Goal: Transaction & Acquisition: Purchase product/service

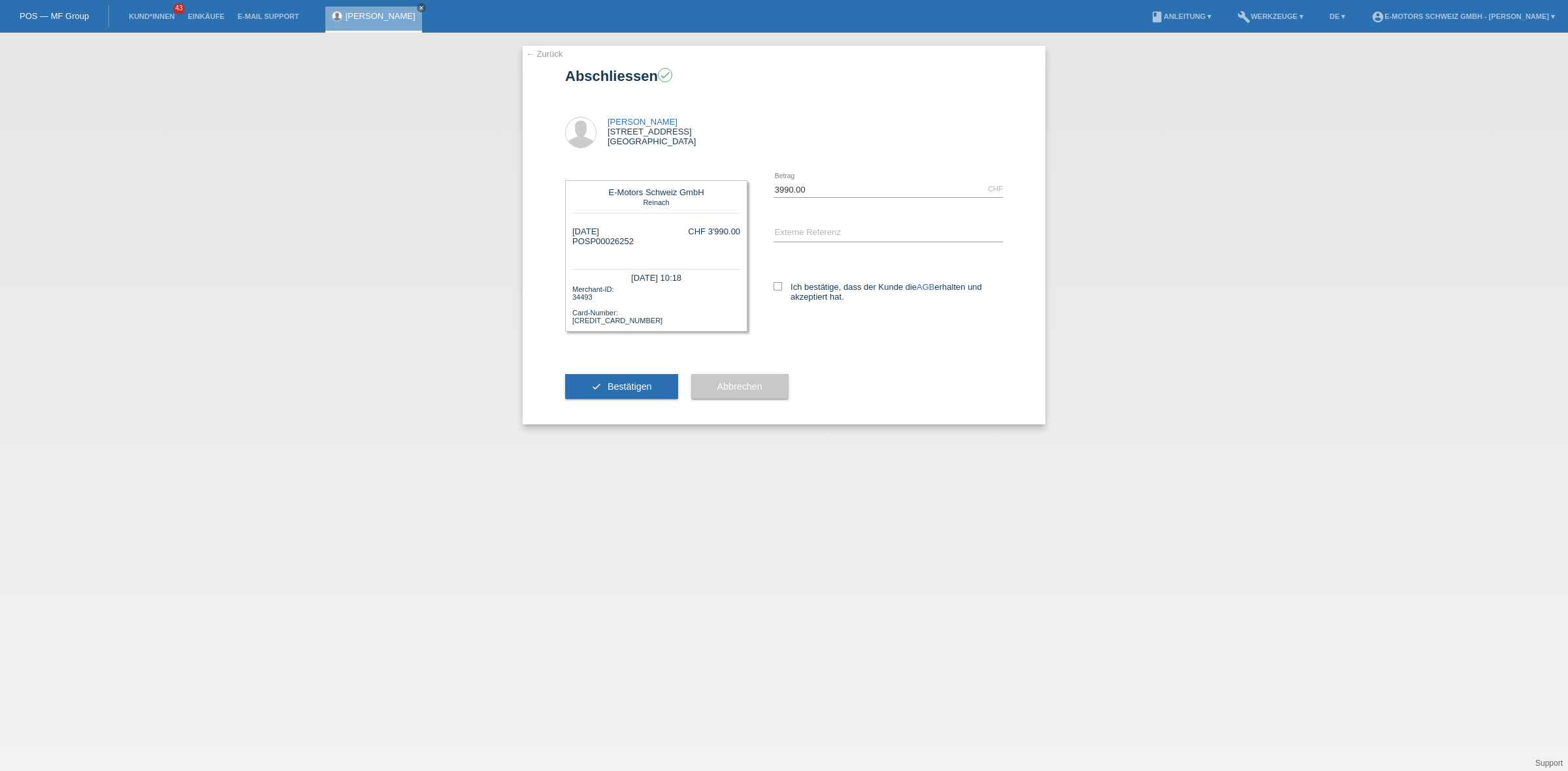
click at [529, 49] on link "← Zurück" at bounding box center [544, 54] width 37 height 10
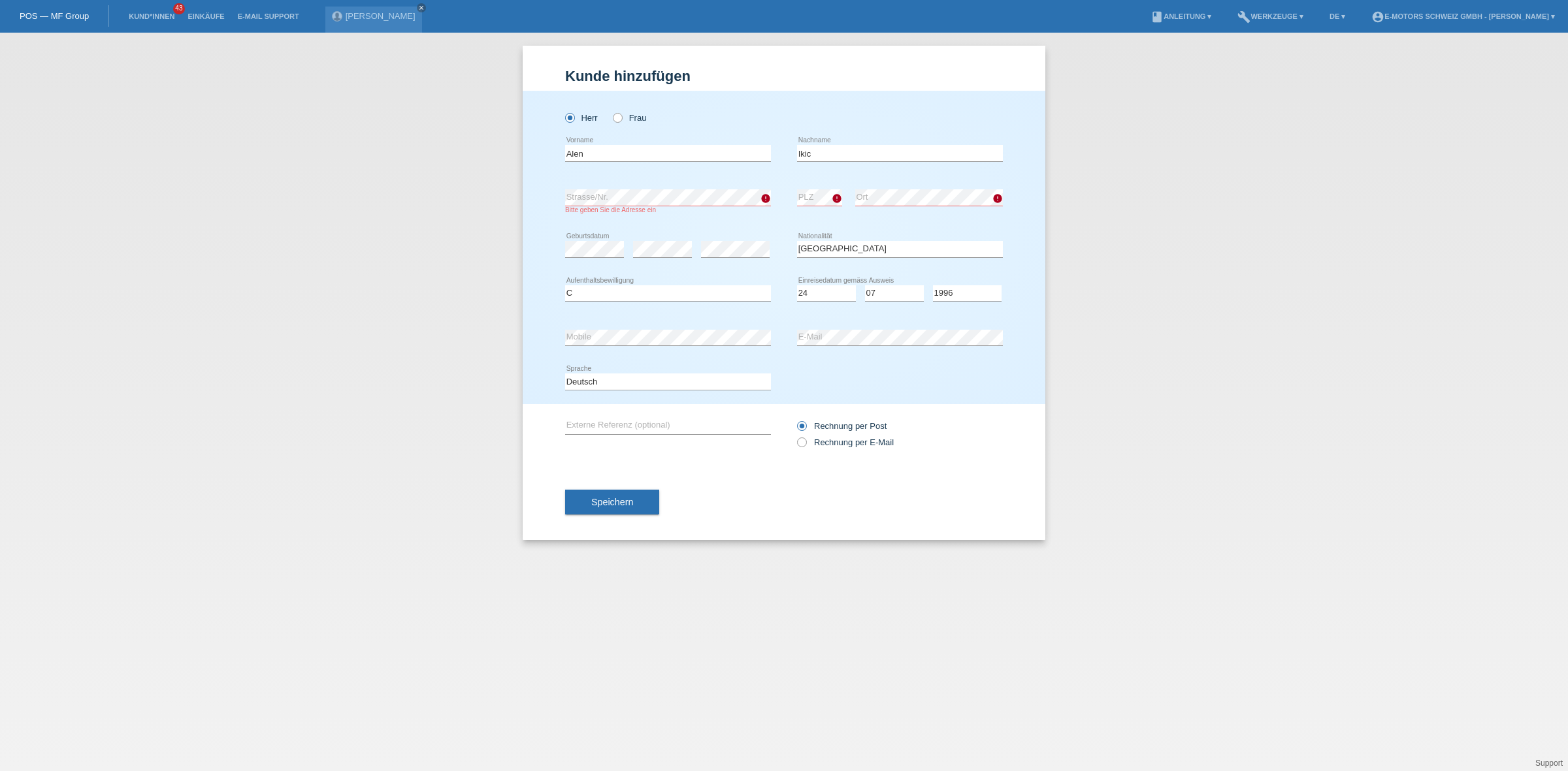
select select "RS"
select select "C"
select select "24"
select select "07"
select select "1996"
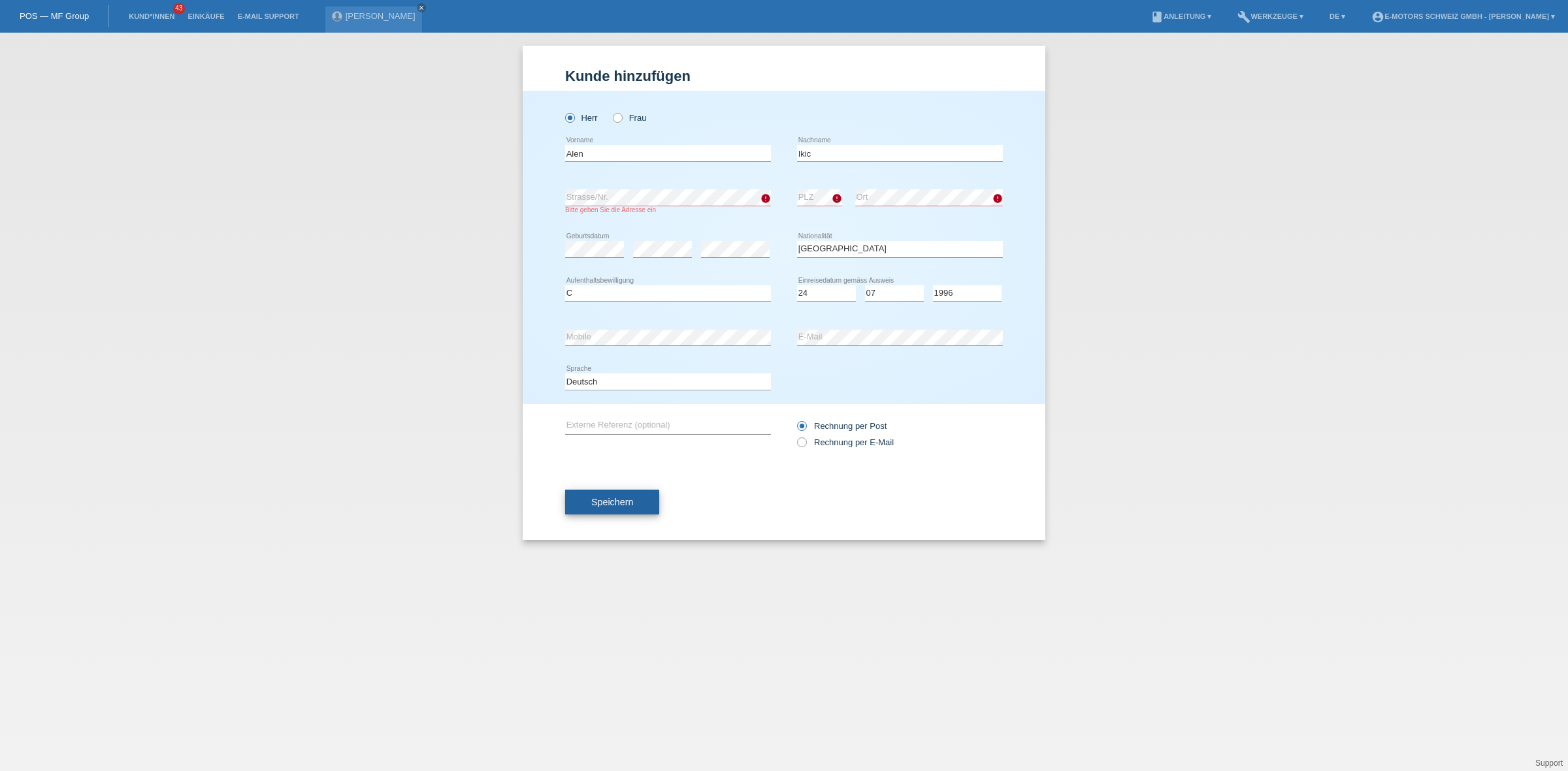
click at [586, 507] on button "Speichern" at bounding box center [612, 501] width 94 height 25
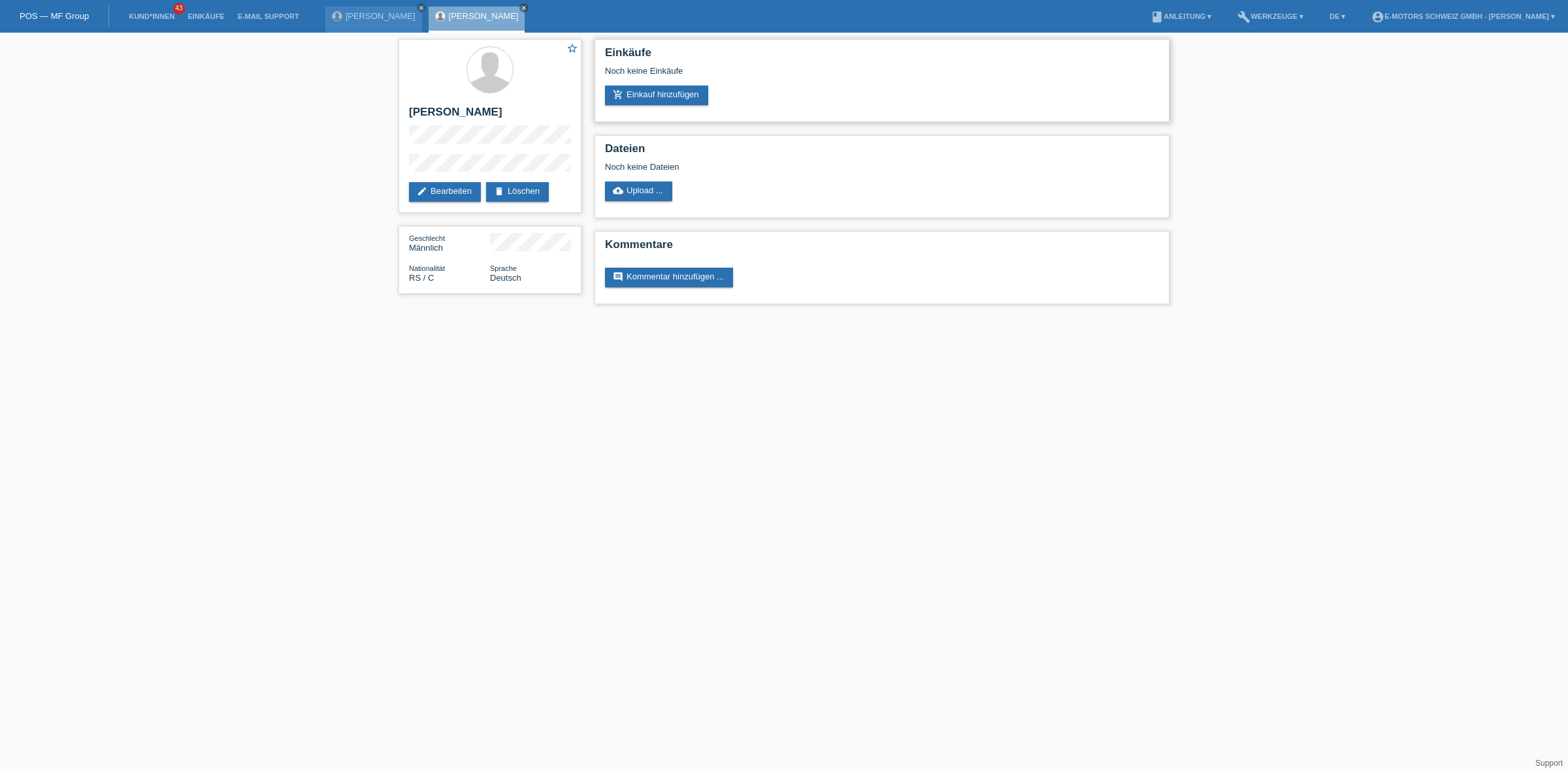
click at [668, 83] on div "Noch keine Einkäufe" at bounding box center [882, 75] width 554 height 19
click at [668, 88] on link "add_shopping_cart Einkauf hinzufügen" at bounding box center [656, 95] width 103 height 19
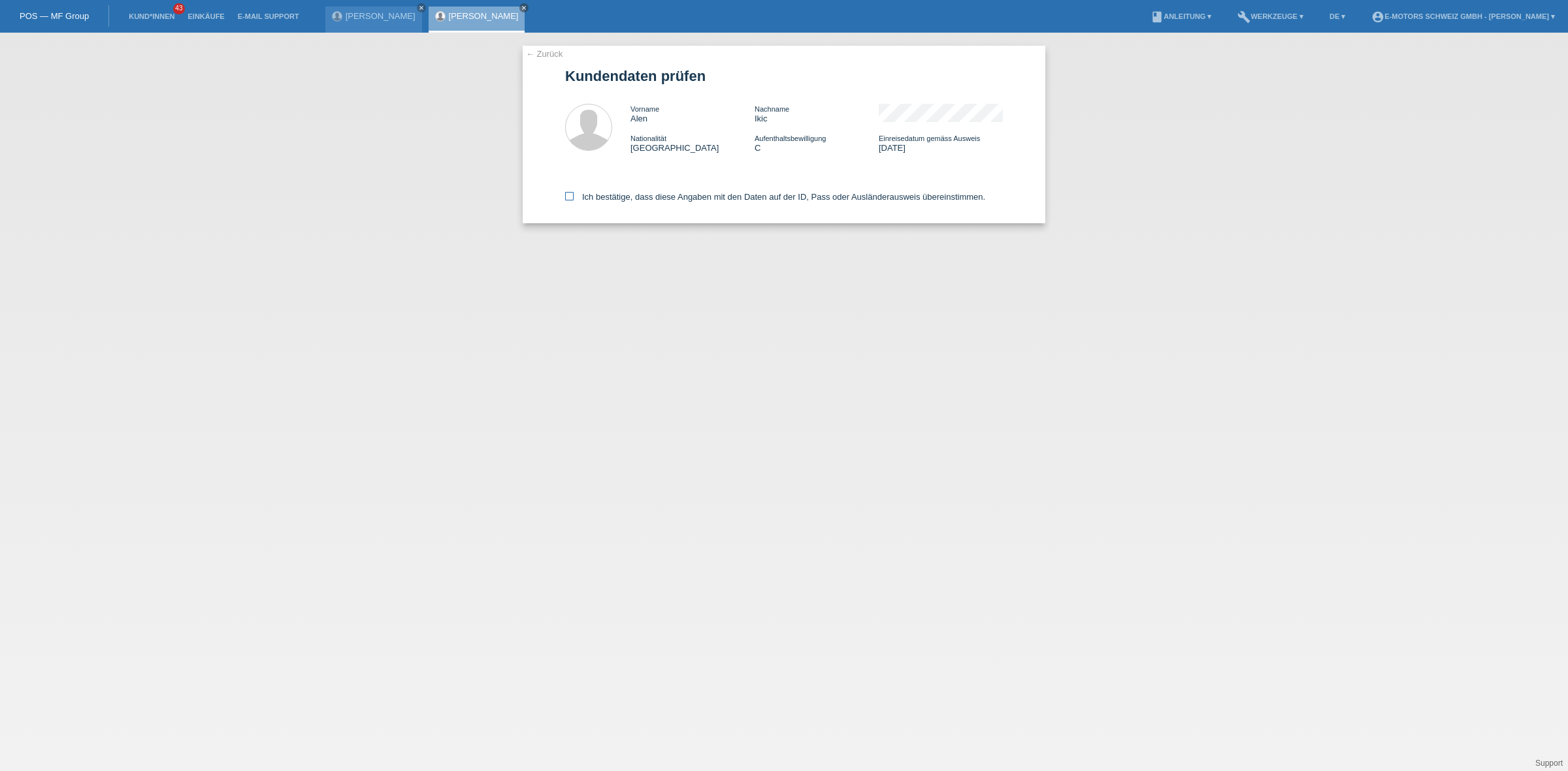
click at [603, 194] on label "Ich bestätige, dass diese Angaben mit den Daten auf der ID, Pass oder Ausländer…" at bounding box center [774, 197] width 420 height 10
click at [574, 194] on input "Ich bestätige, dass diese Angaben mit den Daten auf der ID, Pass oder Ausländer…" at bounding box center [569, 196] width 9 height 9
checkbox input "true"
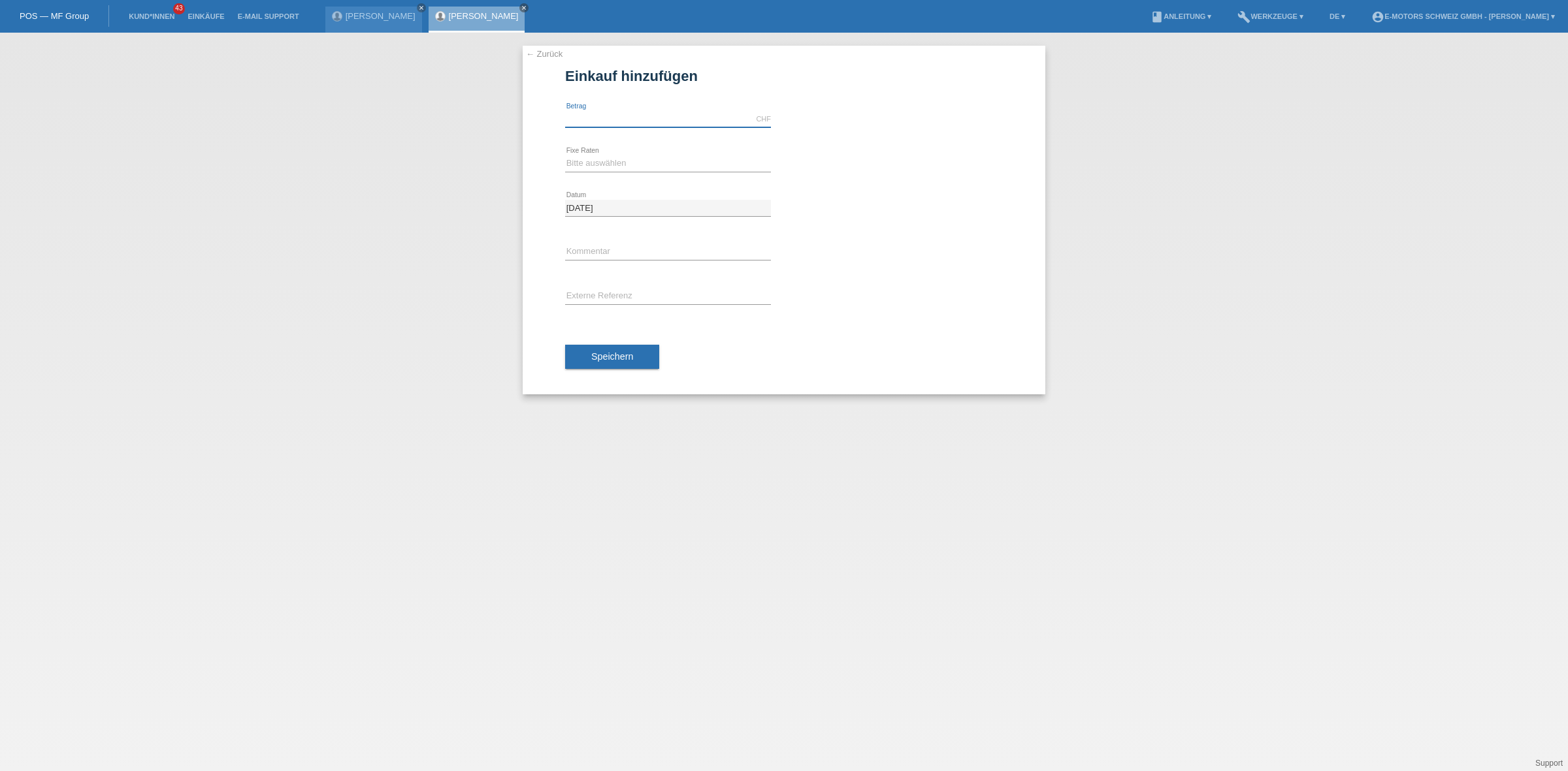
click at [608, 121] on input "text" at bounding box center [667, 119] width 206 height 16
type input "9000.00"
click at [622, 167] on select "Bitte auswählen 12 Raten 24 Raten 36 Raten 48 Raten" at bounding box center [667, 163] width 206 height 16
select select "214"
click at [565, 155] on select "Bitte auswählen 12 Raten 24 Raten 36 Raten 48 Raten" at bounding box center [667, 163] width 206 height 16
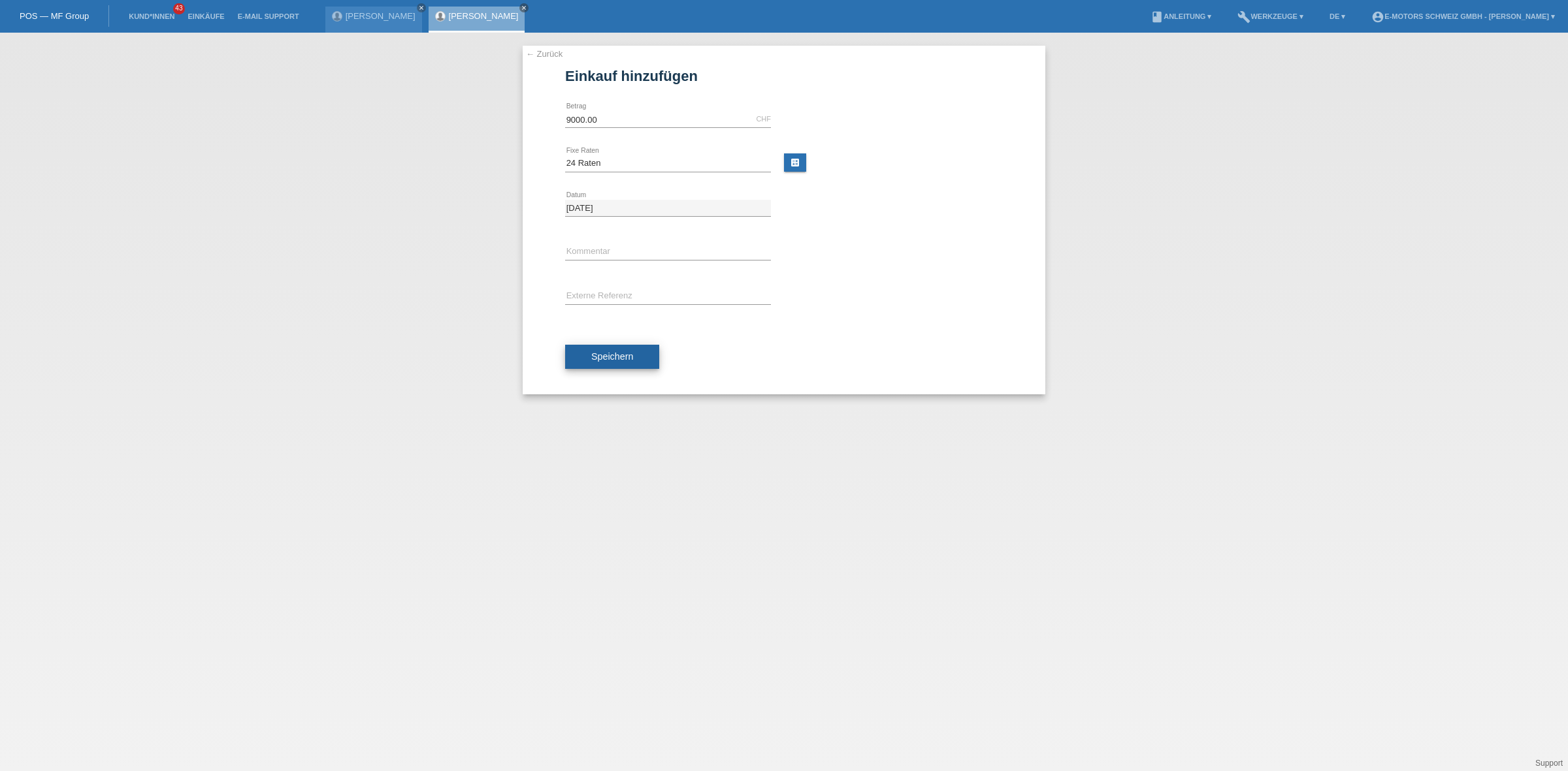
click at [612, 354] on span "Speichern" at bounding box center [612, 356] width 42 height 10
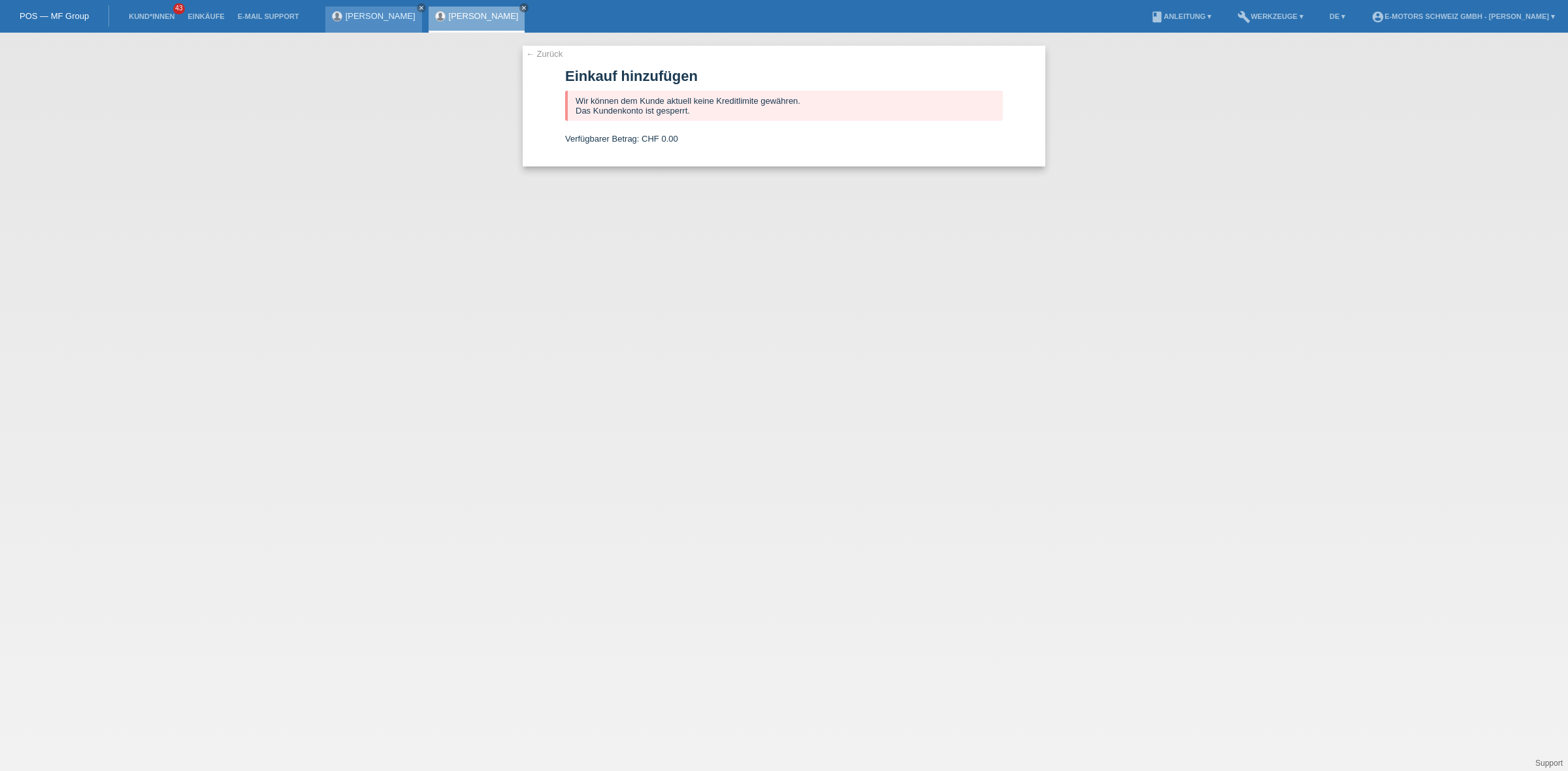
click at [368, 18] on link "[PERSON_NAME]" at bounding box center [380, 16] width 70 height 10
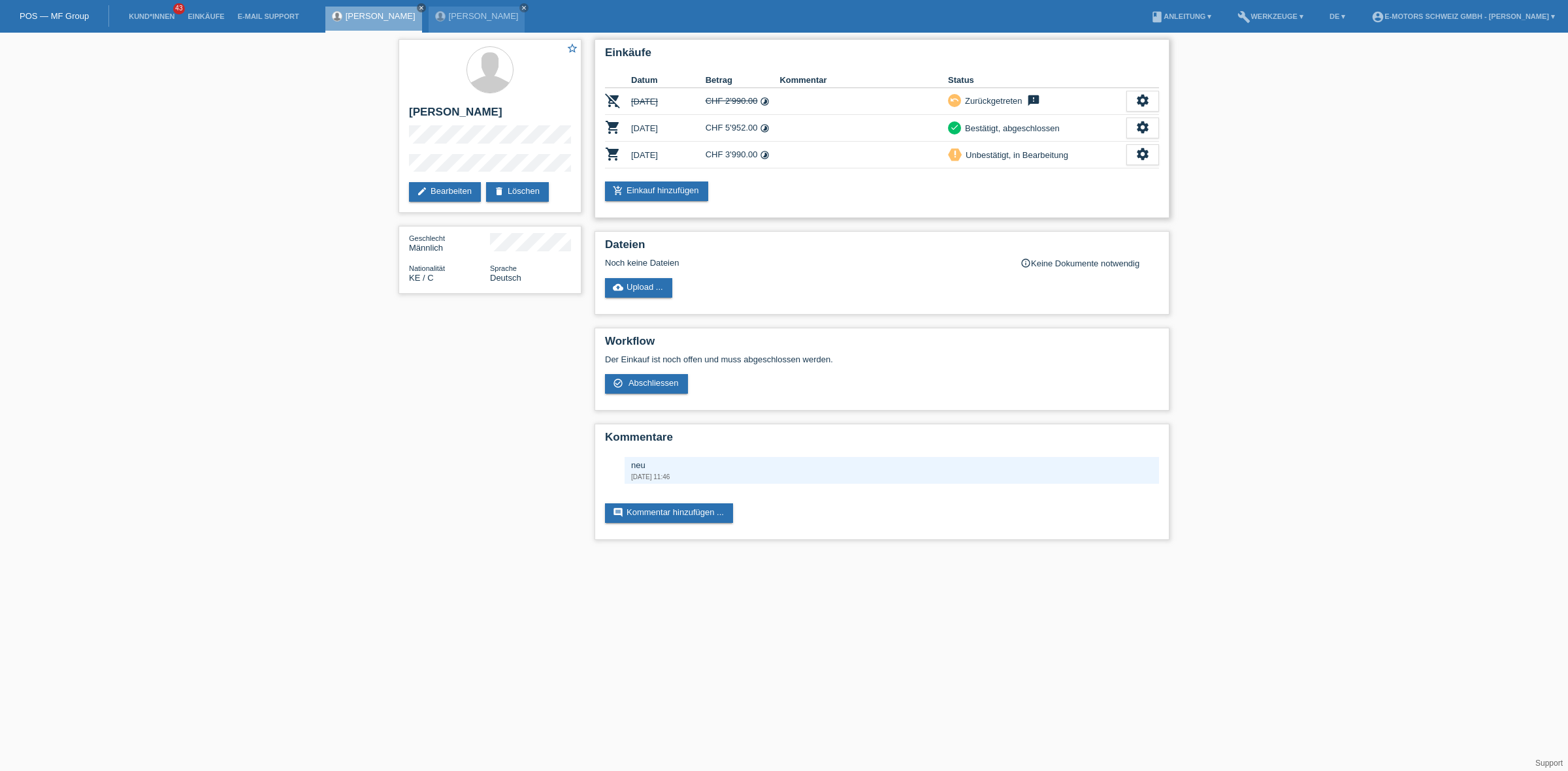
click at [622, 51] on h2 "Einkäufe" at bounding box center [882, 56] width 554 height 19
drag, startPoint x: 637, startPoint y: 55, endPoint x: 1168, endPoint y: 174, distance: 544.2
click at [1168, 174] on div "Einkäufe Datum Betrag Kommentar Status remove_shopping_cart 08.08.2025 CHF 2'99…" at bounding box center [882, 129] width 575 height 179
click at [608, 51] on h2 "Einkäufe" at bounding box center [882, 56] width 554 height 19
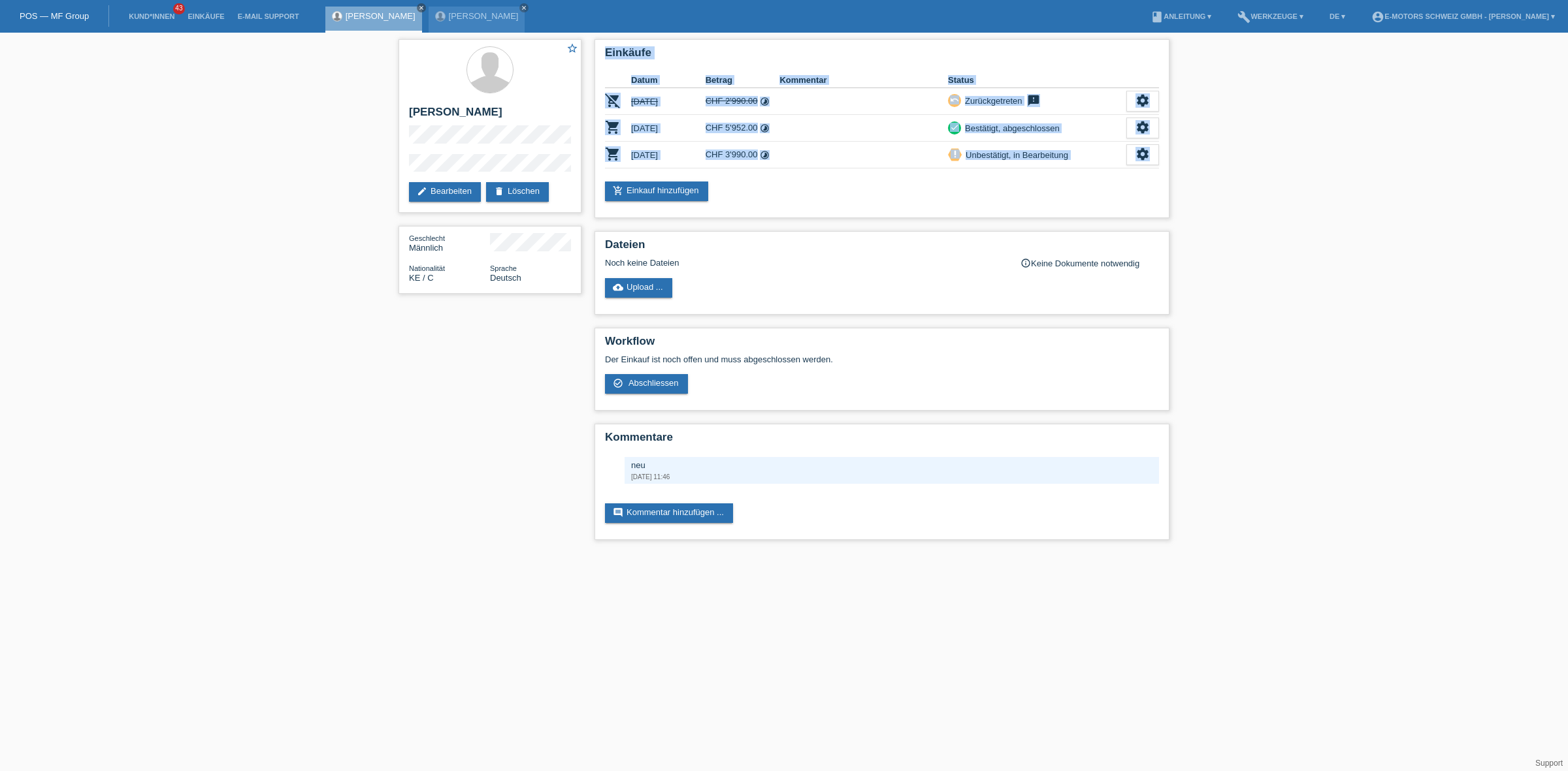
drag, startPoint x: 608, startPoint y: 51, endPoint x: 1206, endPoint y: 149, distance: 606.0
click at [1206, 149] on div "star_border Joel Elias Mutua edit Bearbeiten delete Löschen Geschlecht Männlich…" at bounding box center [784, 293] width 1568 height 521
click at [199, 18] on link "Einkäufe" at bounding box center [206, 17] width 50 height 8
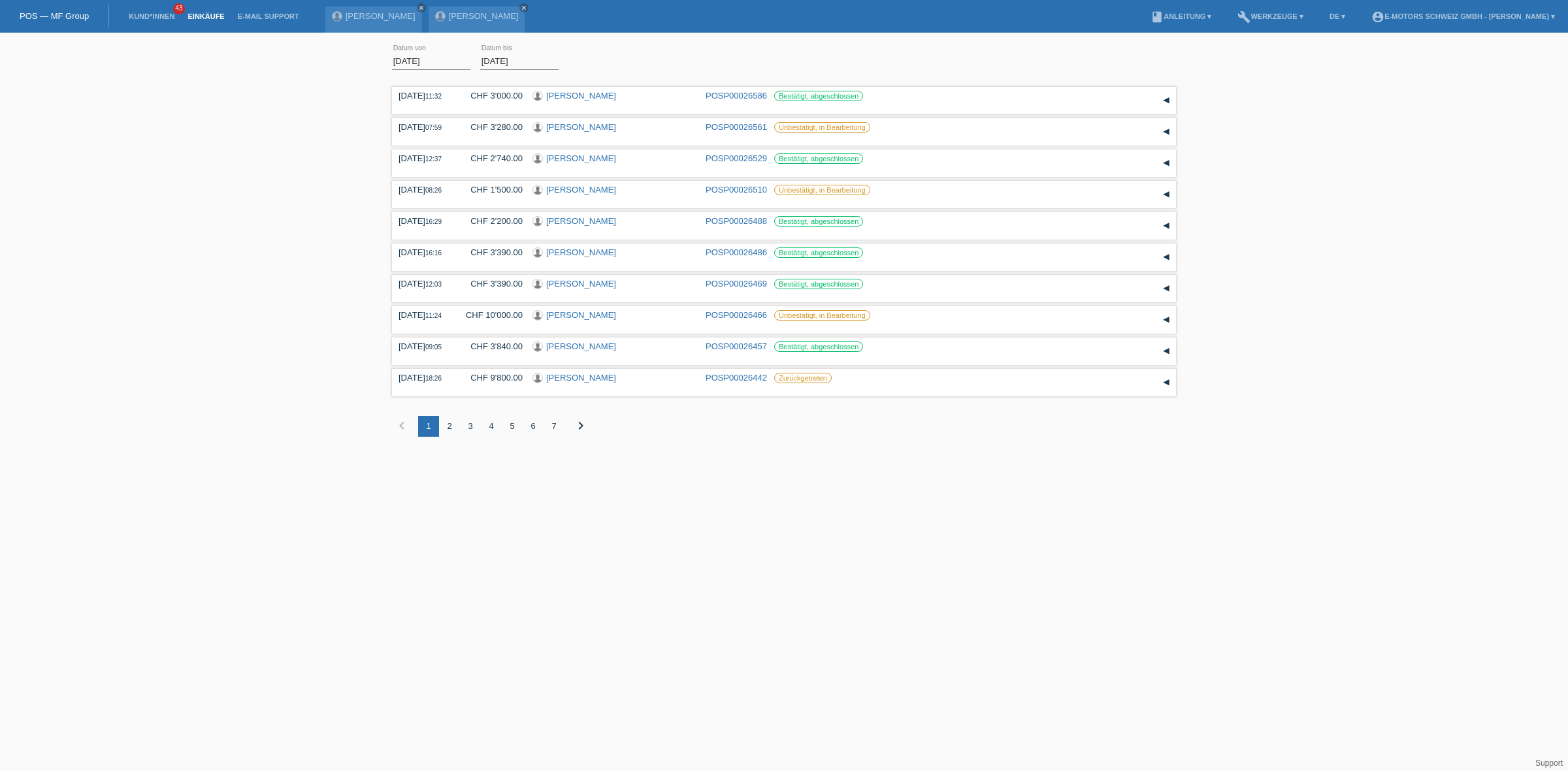
click at [450, 425] on div "2" at bounding box center [450, 426] width 21 height 21
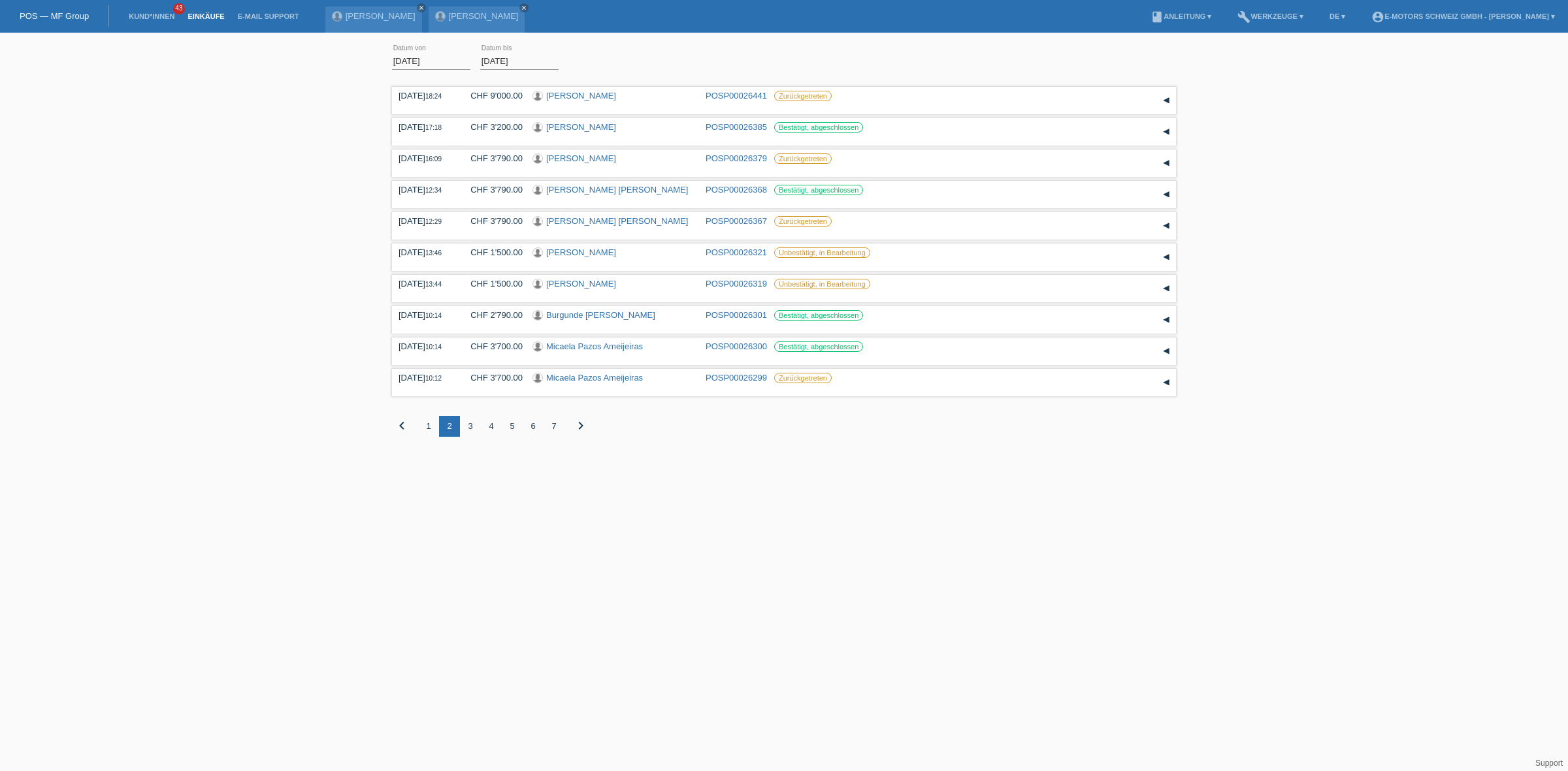
click at [465, 425] on div "3" at bounding box center [470, 426] width 21 height 21
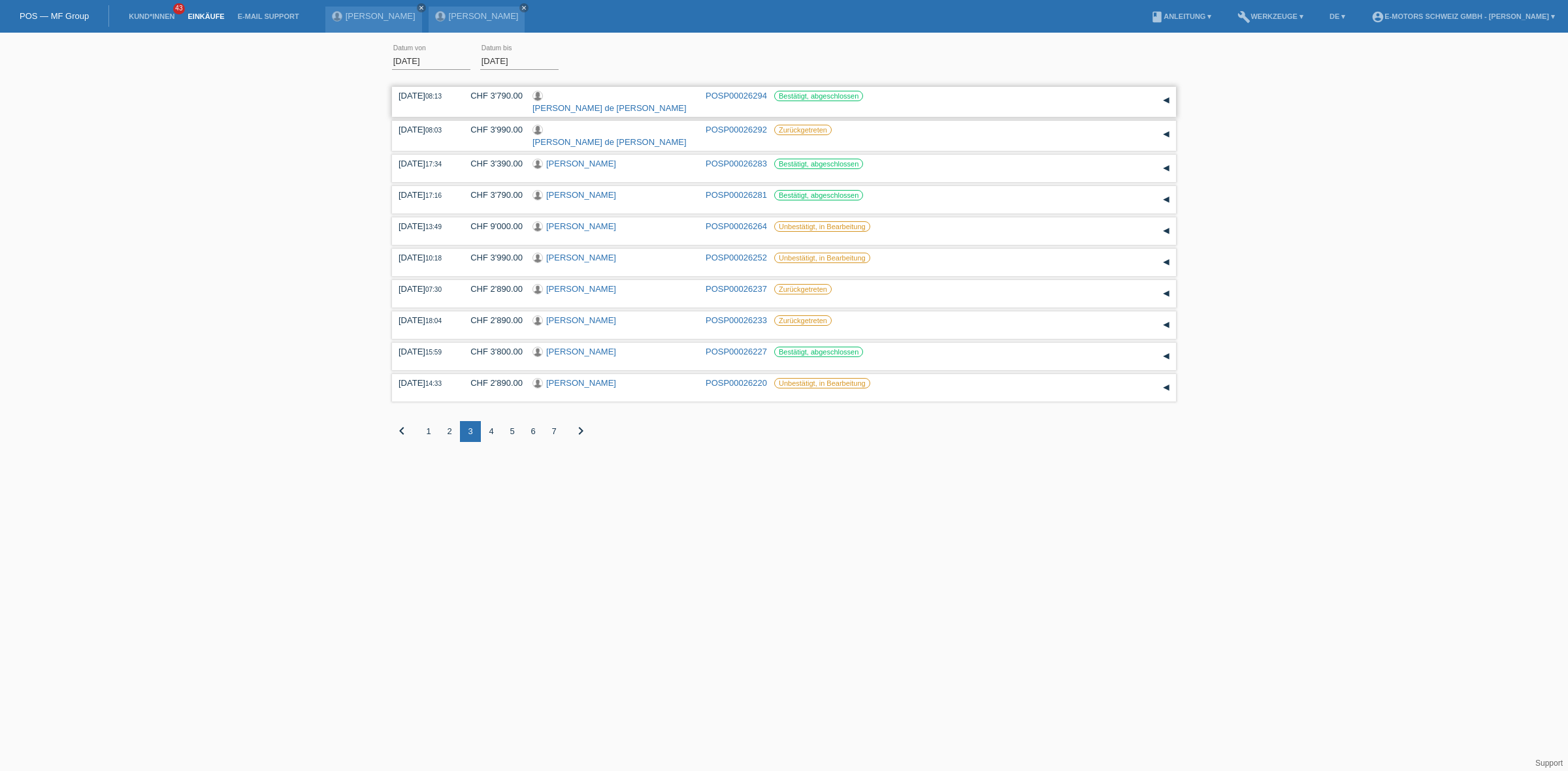
click at [578, 103] on link "Maria Celeste Oliveira de Jesus" at bounding box center [609, 108] width 154 height 10
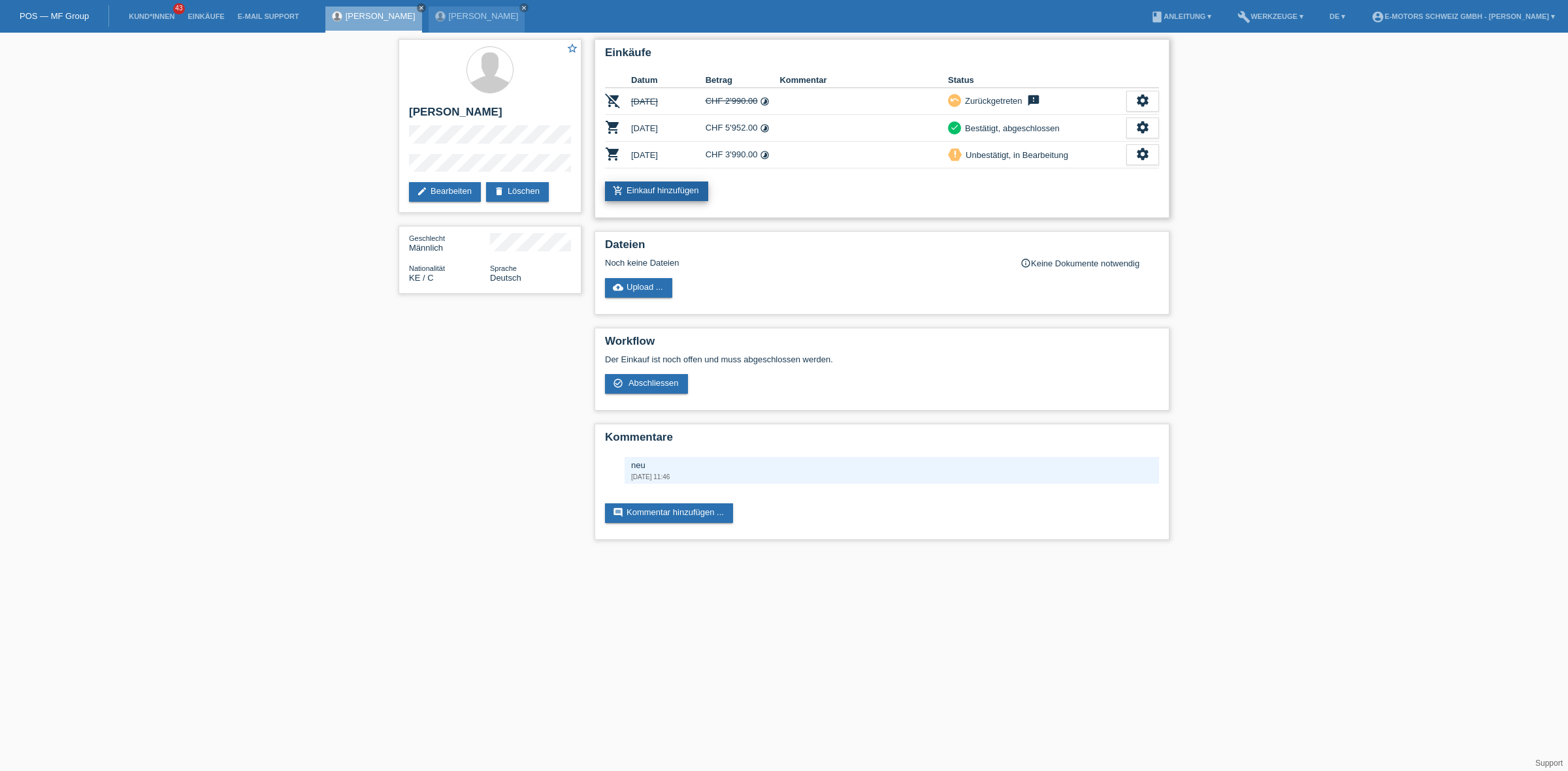
click at [618, 194] on icon "add_shopping_cart" at bounding box center [618, 190] width 10 height 10
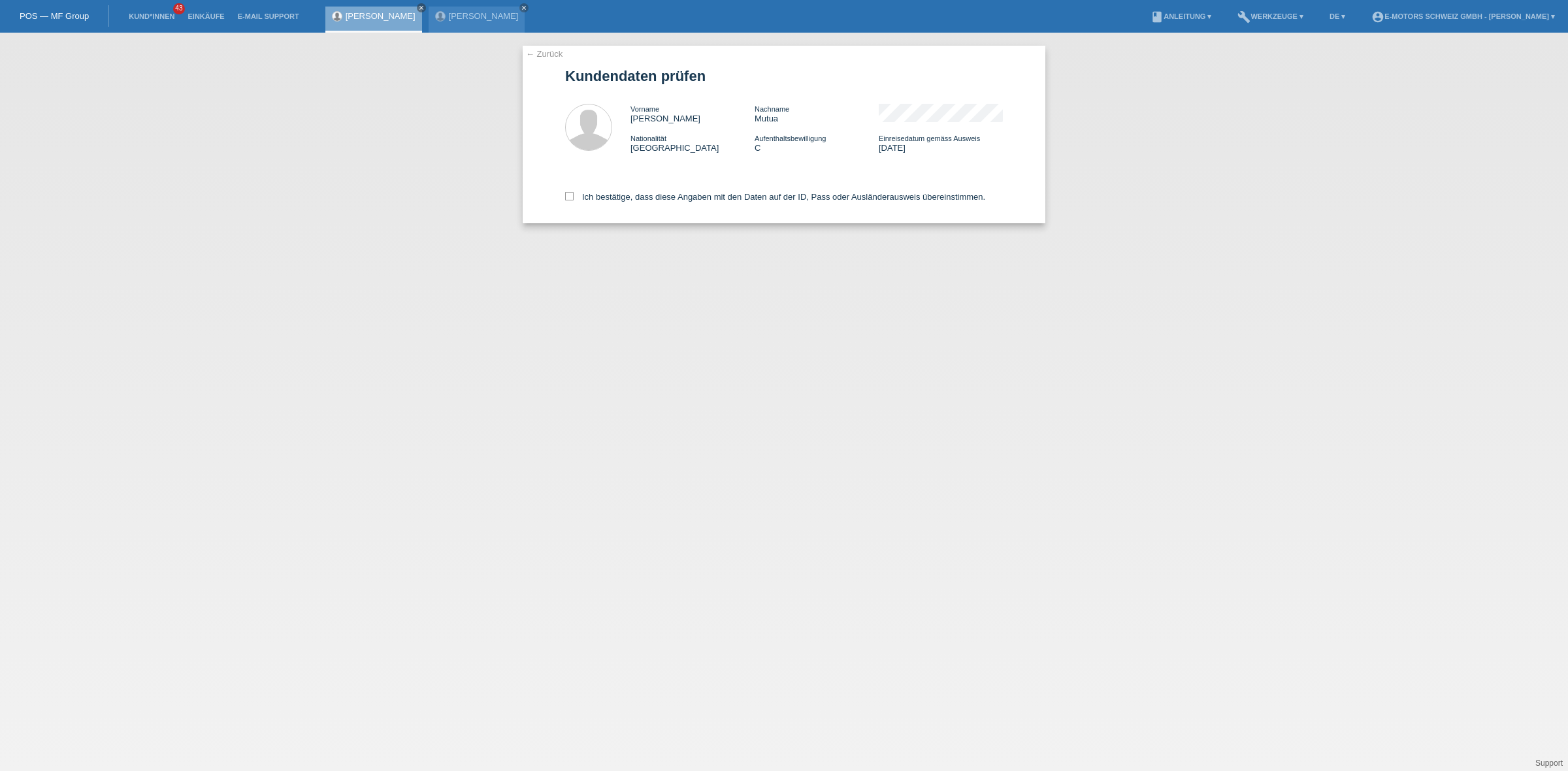
click at [670, 203] on div "Ich bestätige, dass diese Angaben mit den Daten auf der ID, Pass oder Ausländer…" at bounding box center [783, 194] width 438 height 58
click at [670, 200] on label "Ich bestätige, dass diese Angaben mit den Daten auf der ID, Pass oder Ausländer…" at bounding box center [774, 197] width 420 height 10
click at [574, 200] on input "Ich bestätige, dass diese Angaben mit den Daten auf der ID, Pass oder Ausländer…" at bounding box center [569, 196] width 9 height 9
checkbox input "true"
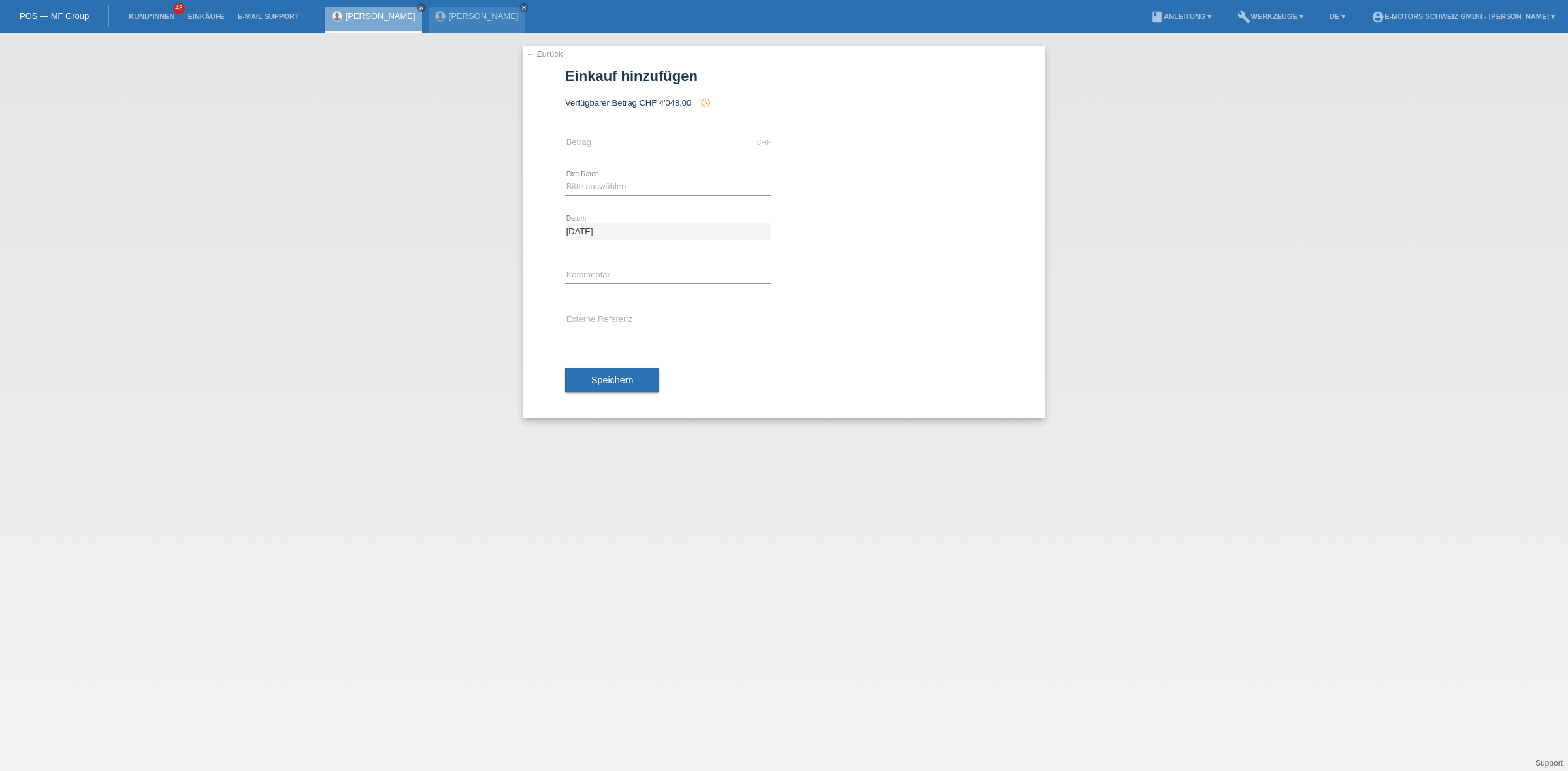
click at [643, 77] on h1 "Einkauf hinzufügen" at bounding box center [783, 76] width 438 height 16
click at [622, 132] on div "CHF error [GEOGRAPHIC_DATA]" at bounding box center [667, 143] width 206 height 45
click at [622, 141] on input "text" at bounding box center [667, 142] width 206 height 16
type input "2890.00"
click at [642, 184] on select "Bitte auswählen 12 Raten 24 Raten 36 Raten 48 Raten" at bounding box center [667, 187] width 206 height 16
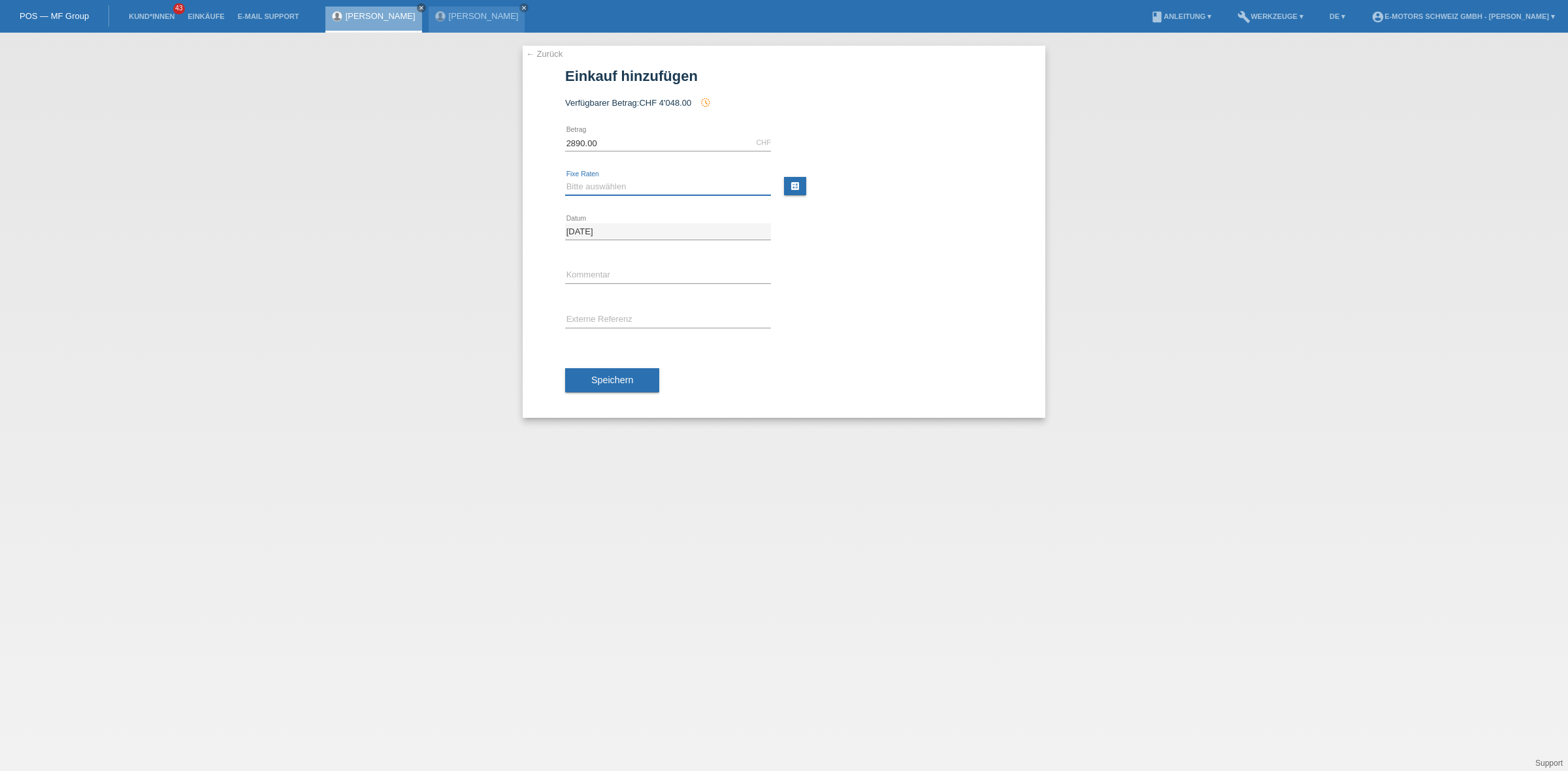
select select "213"
click at [565, 179] on select "Bitte auswählen 12 Raten 24 Raten 36 Raten 48 Raten" at bounding box center [667, 187] width 206 height 16
click at [638, 381] on button "Speichern" at bounding box center [612, 381] width 94 height 25
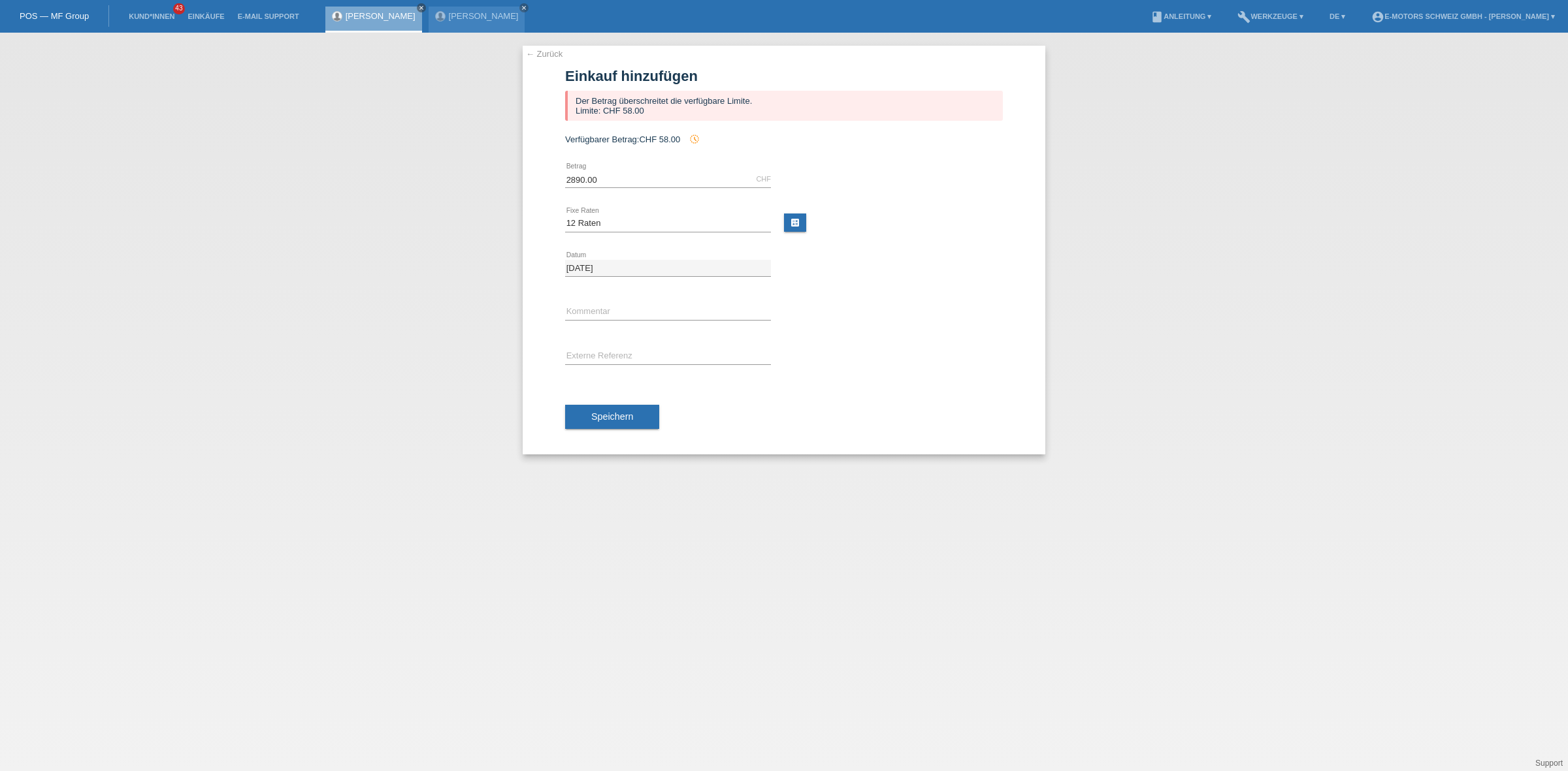
click at [552, 54] on link "← Zurück" at bounding box center [544, 54] width 37 height 10
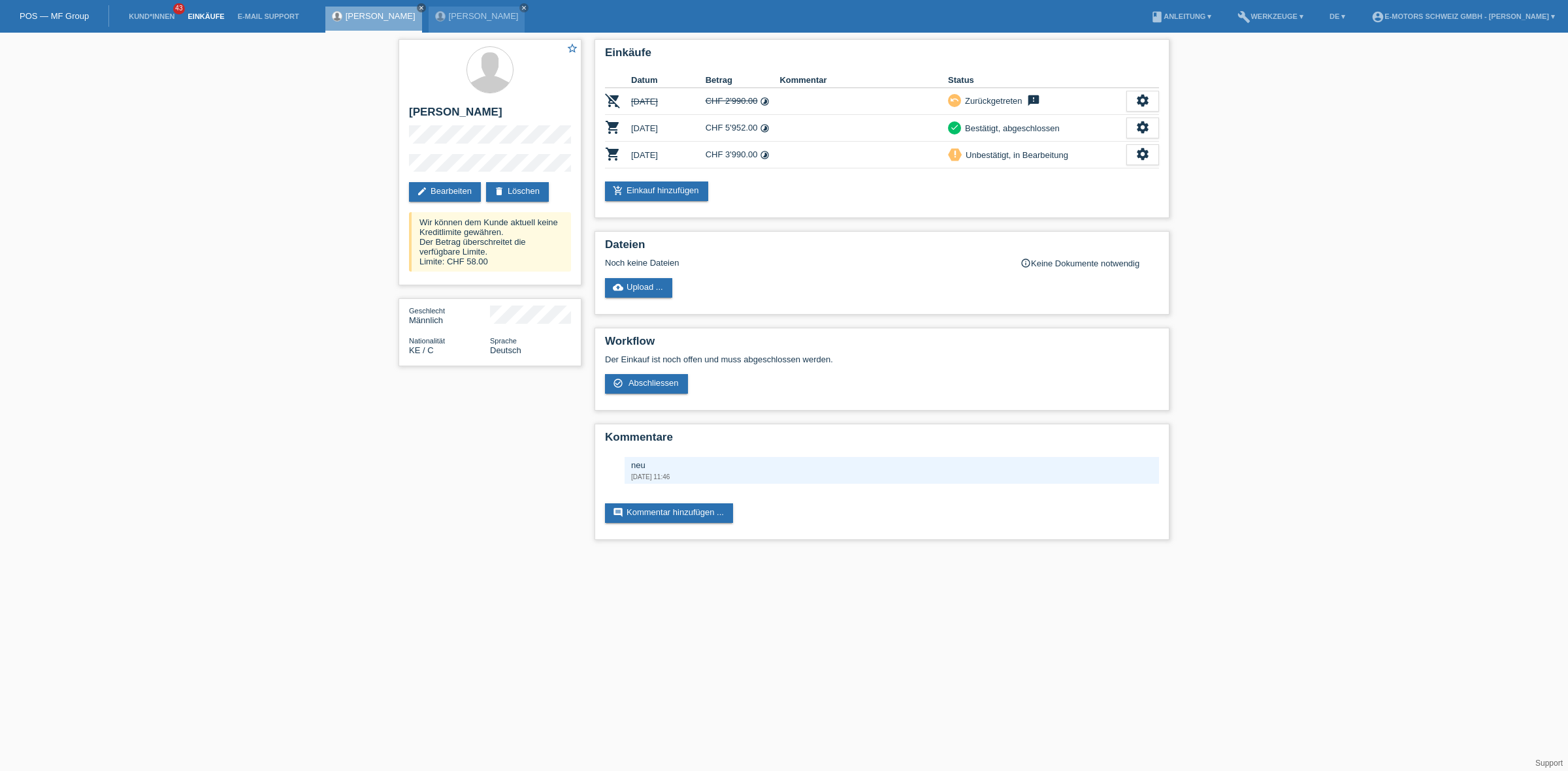
click at [204, 19] on link "Einkäufe" at bounding box center [206, 17] width 50 height 8
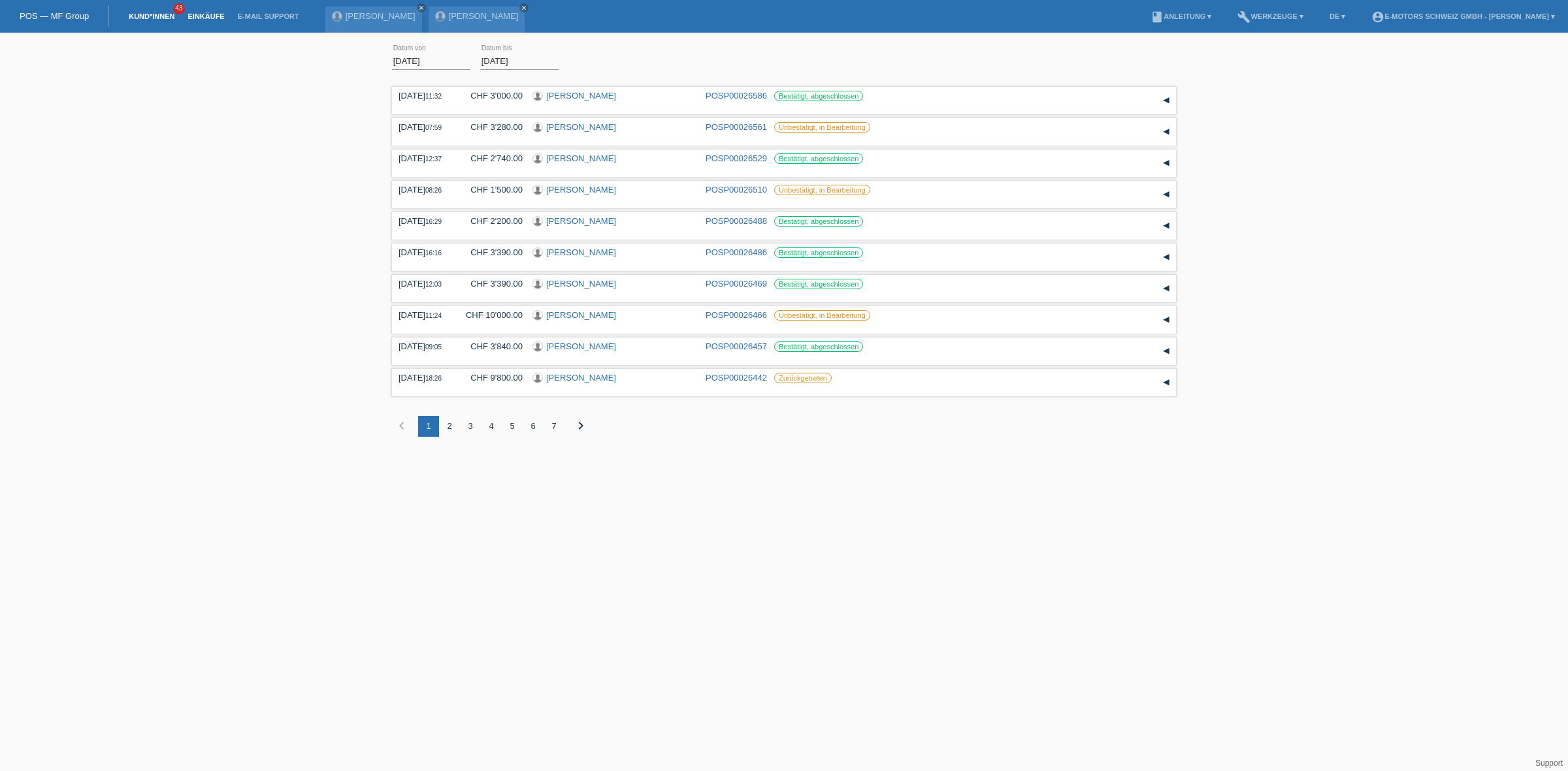
click at [146, 14] on link "Kund*innen" at bounding box center [151, 17] width 58 height 8
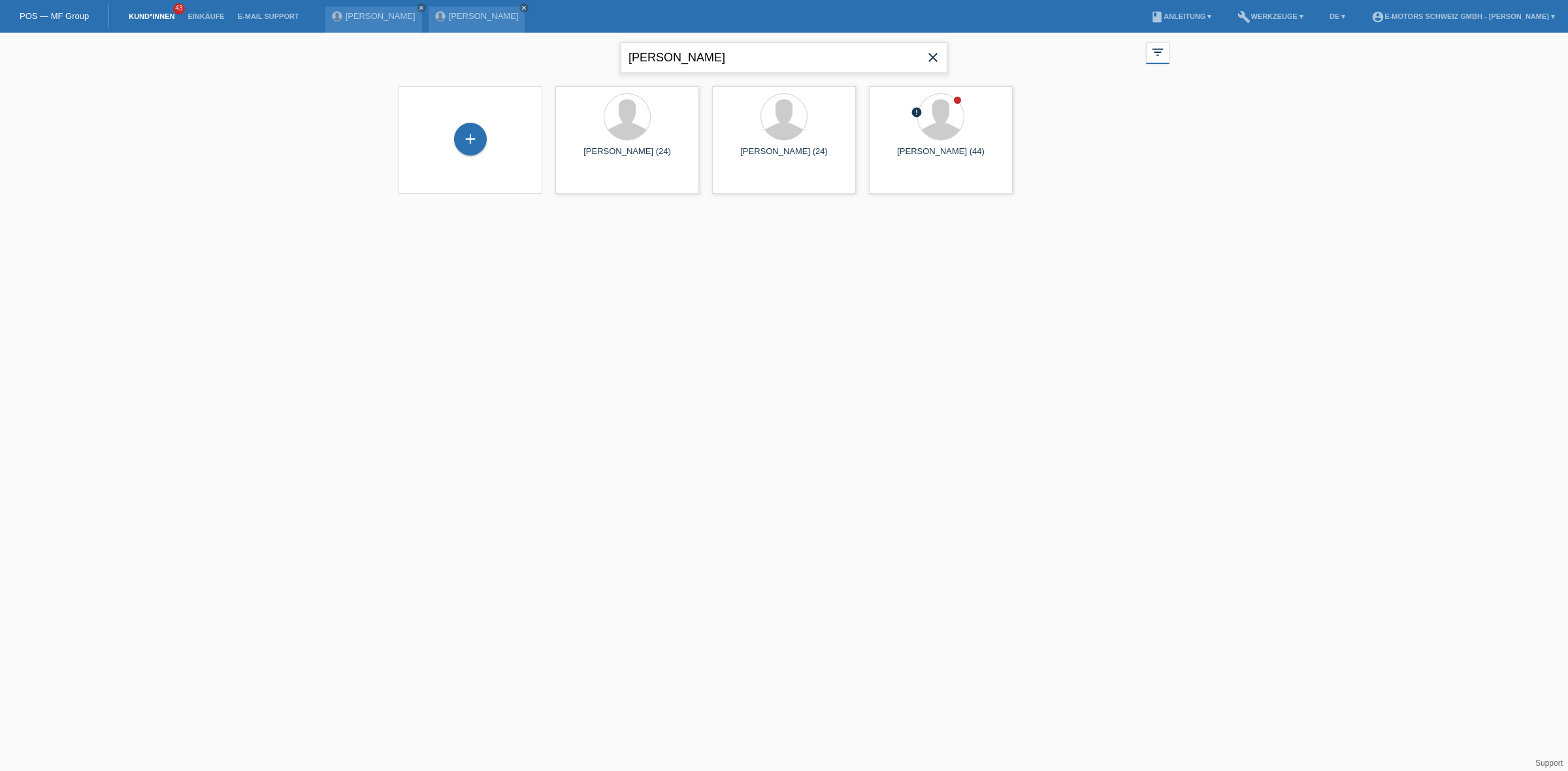
drag, startPoint x: 718, startPoint y: 54, endPoint x: 384, endPoint y: 82, distance: 335.2
click at [384, 82] on div "elias close filter_list view_module Alle Kund*innen anzeigen star Markierte Kun…" at bounding box center [784, 122] width 1568 height 178
click at [926, 56] on icon "close" at bounding box center [933, 58] width 16 height 16
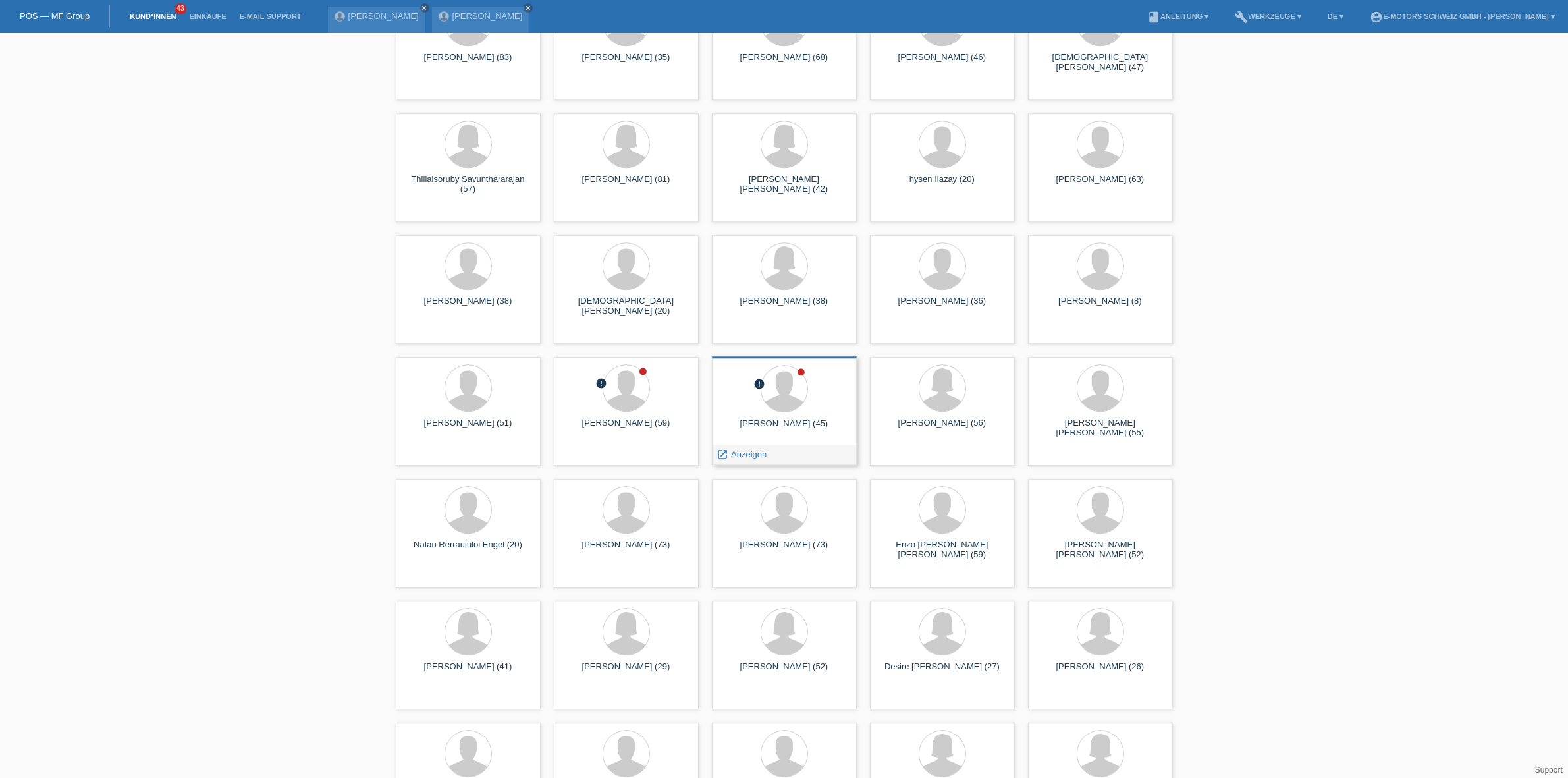
scroll to position [4036, 0]
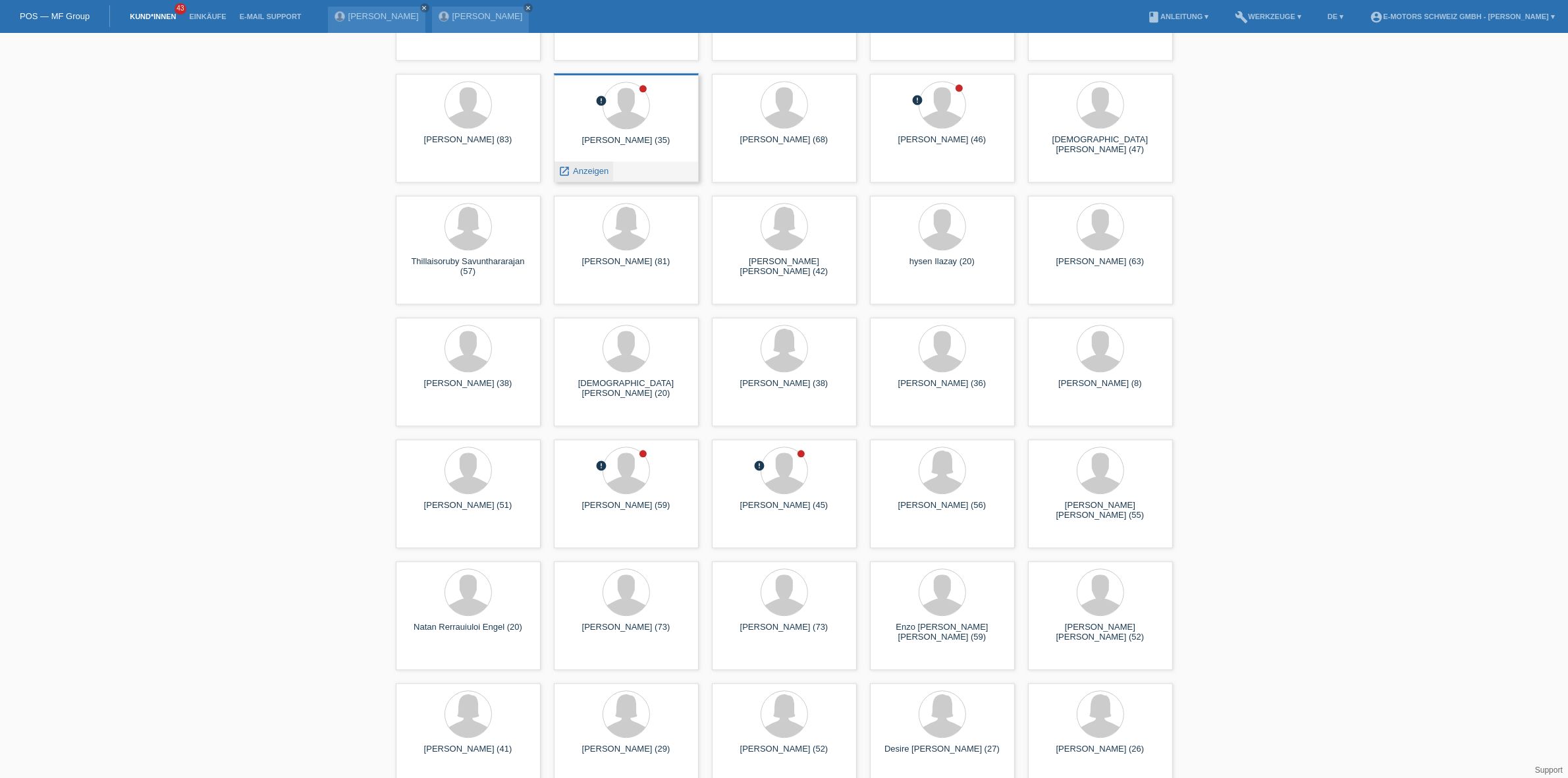
click at [580, 166] on span "Anzeigen" at bounding box center [590, 171] width 35 height 10
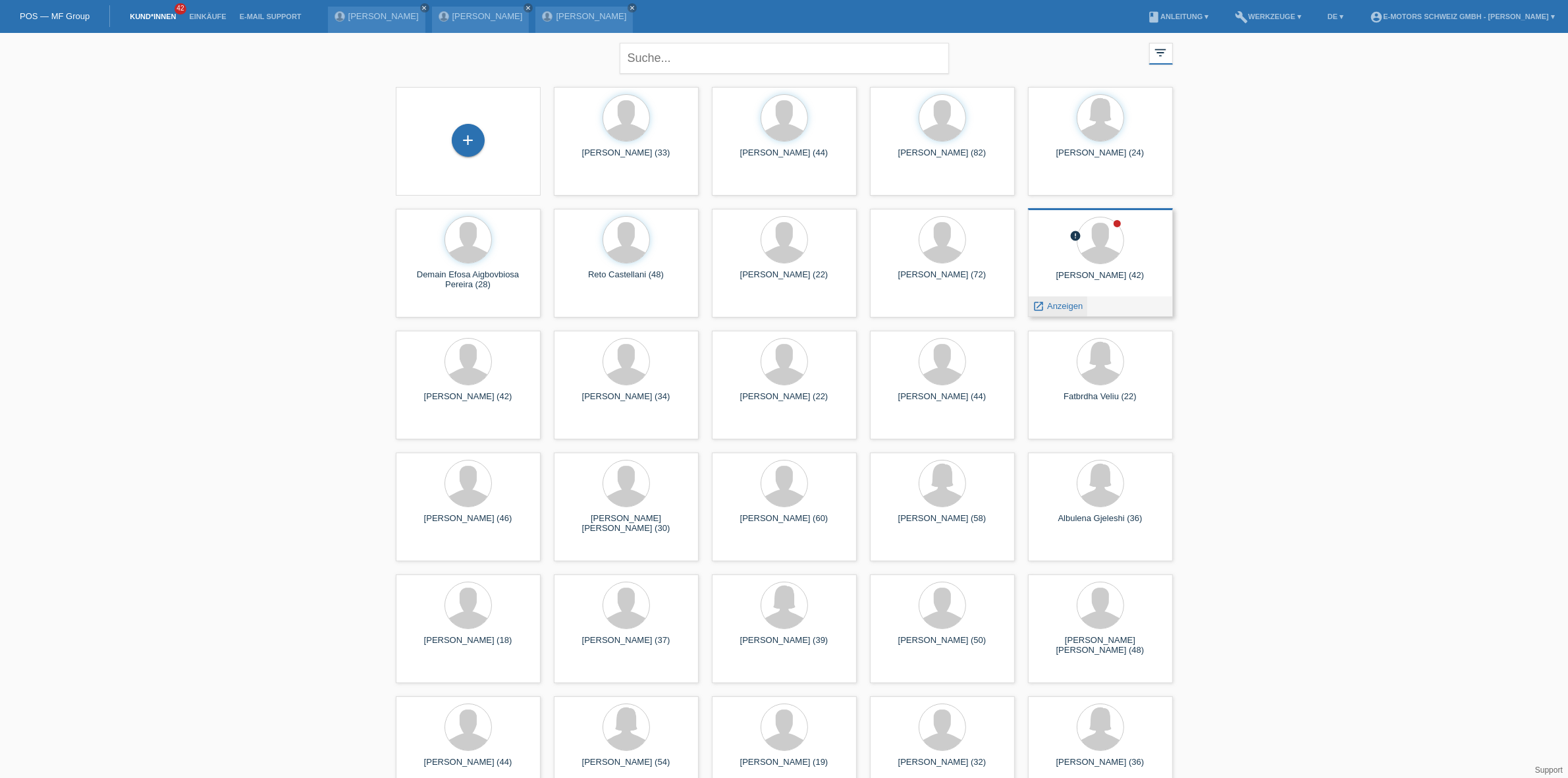
click at [1053, 304] on span "Anzeigen" at bounding box center [1065, 306] width 35 height 10
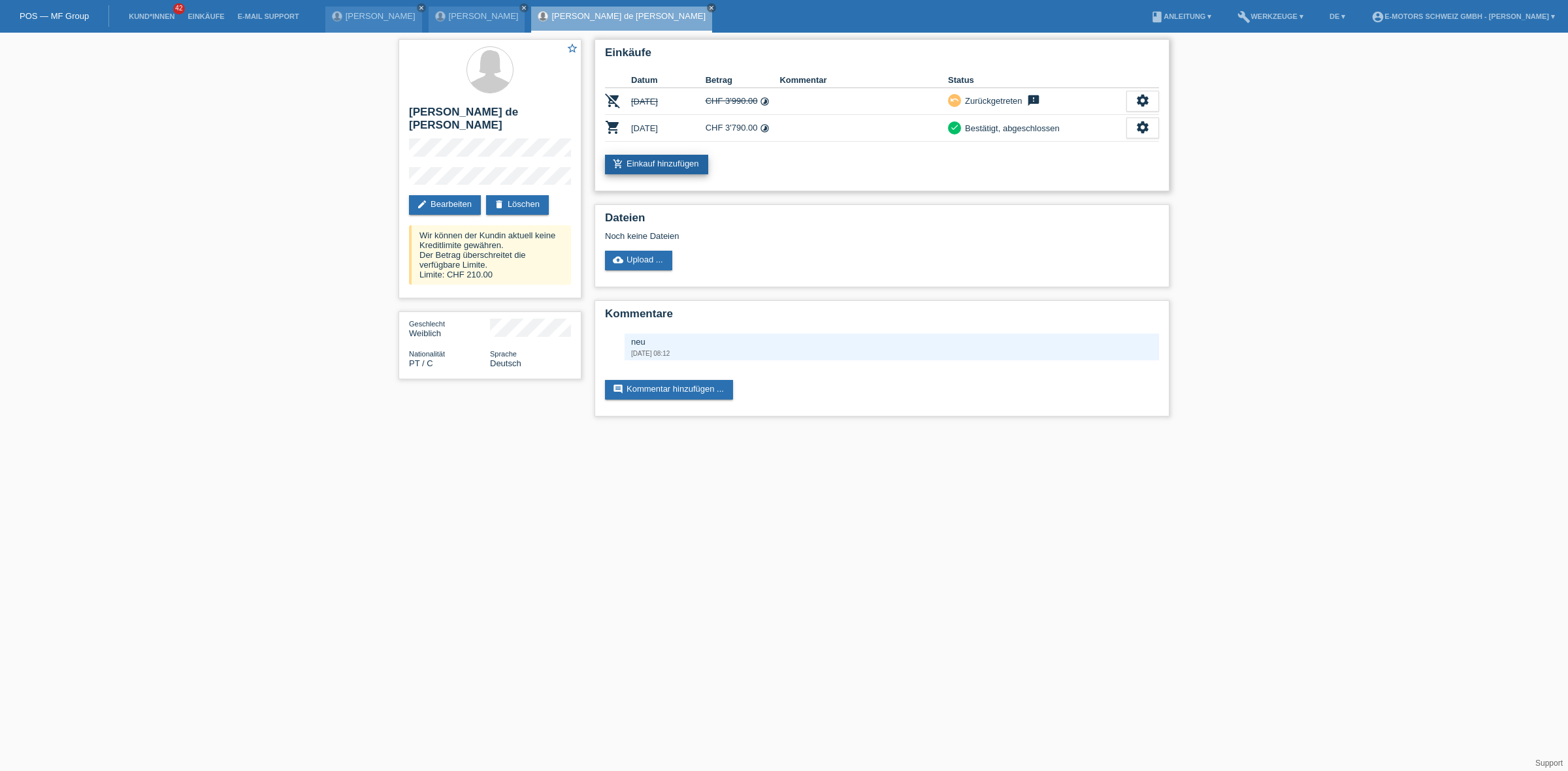
click at [628, 170] on link "add_shopping_cart Einkauf hinzufügen" at bounding box center [656, 165] width 103 height 19
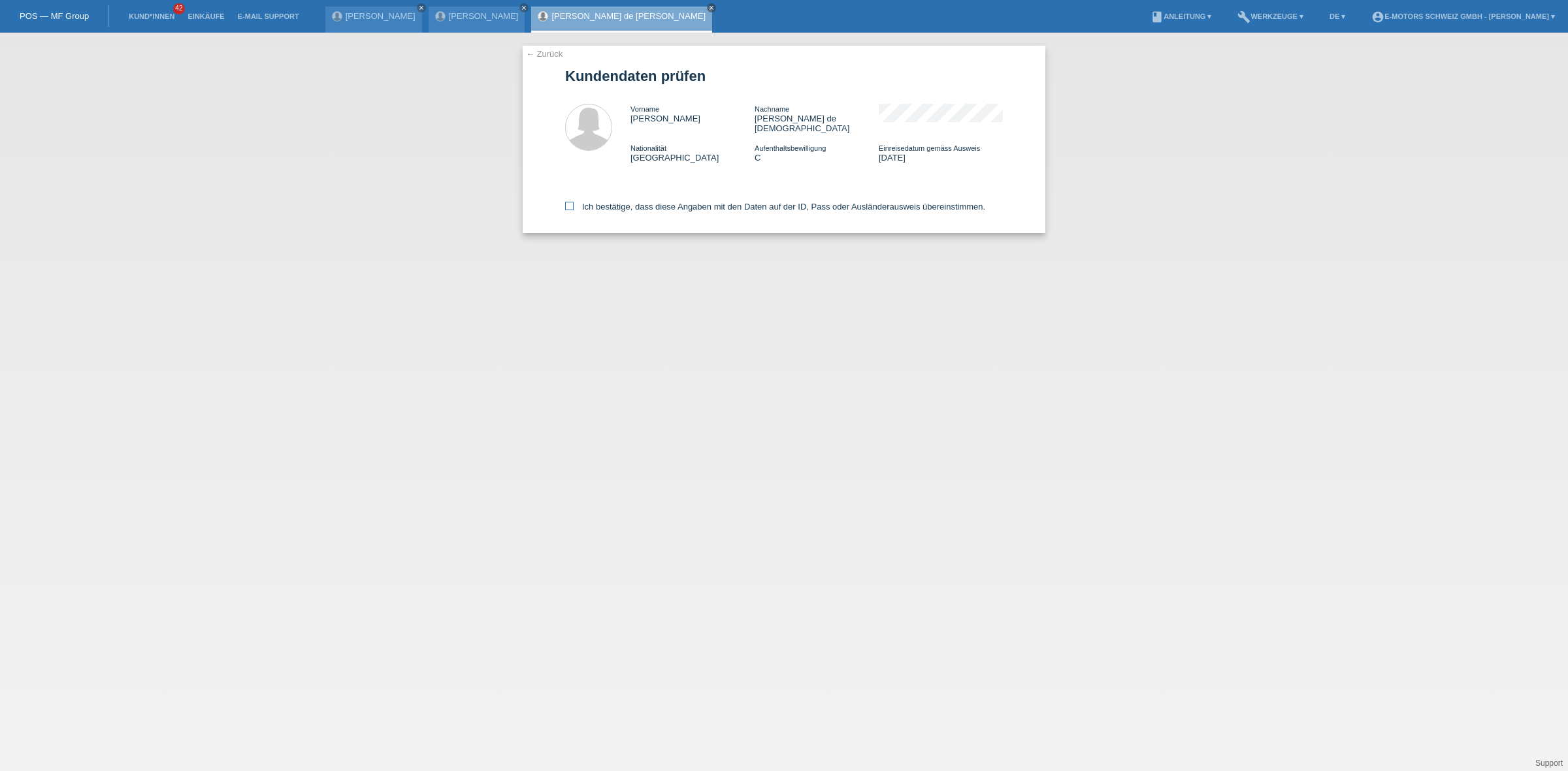
click at [614, 202] on label "Ich bestätige, dass diese Angaben mit den Daten auf der ID, Pass oder Ausländer…" at bounding box center [774, 206] width 420 height 10
click at [574, 202] on input "Ich bestätige, dass diese Angaben mit den Daten auf der ID, Pass oder Ausländer…" at bounding box center [569, 206] width 9 height 9
checkbox input "true"
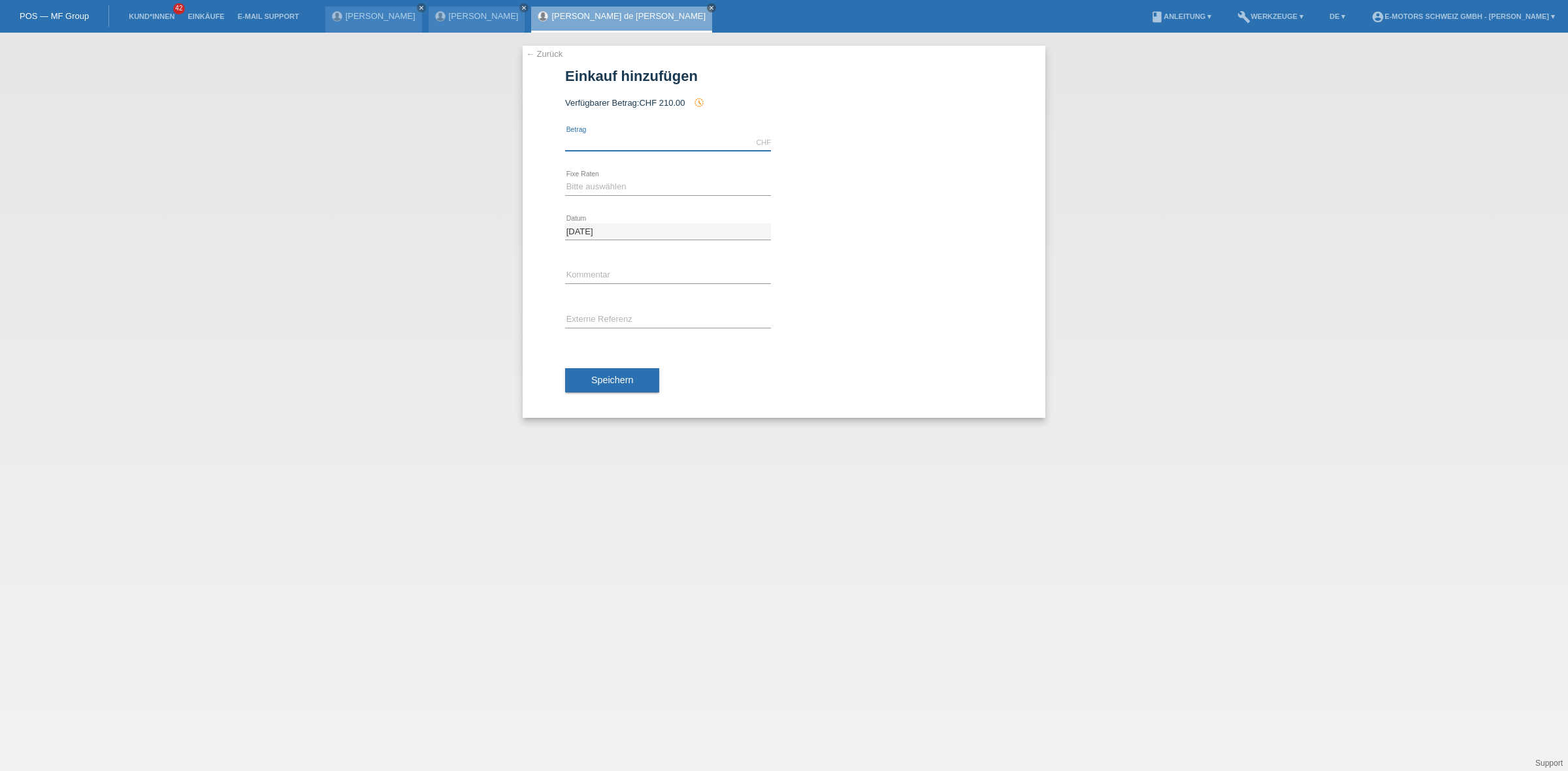
click at [611, 148] on input "text" at bounding box center [667, 142] width 206 height 16
type input "499.00"
click at [600, 187] on select "Bitte auswählen 12 Raten 24 Raten 36 Raten 48 Raten" at bounding box center [667, 187] width 206 height 16
select select "213"
click at [565, 179] on select "Bitte auswählen 12 Raten 24 Raten 36 Raten 48 Raten" at bounding box center [667, 187] width 206 height 16
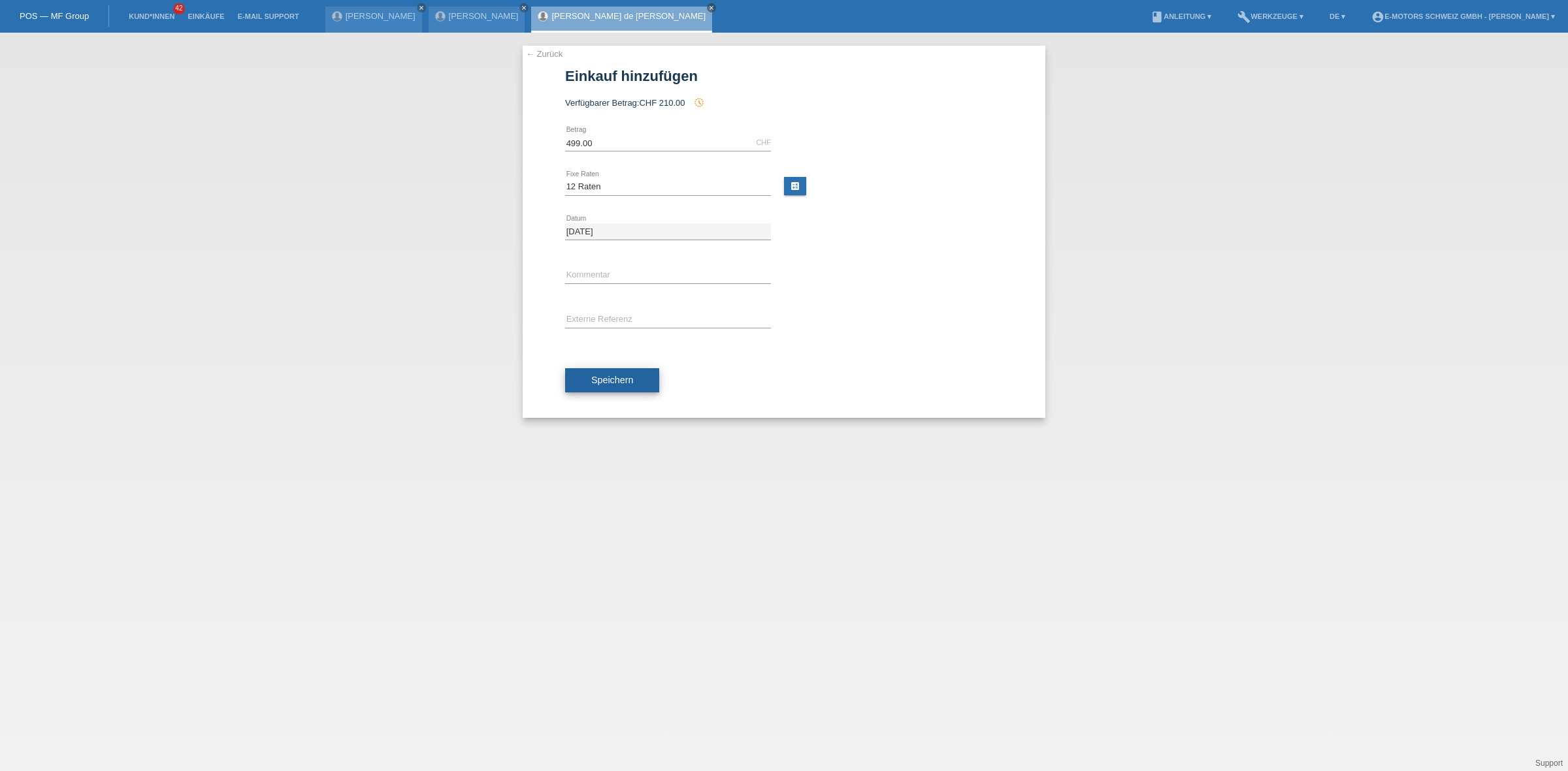
click at [606, 378] on span "Speichern" at bounding box center [612, 380] width 42 height 10
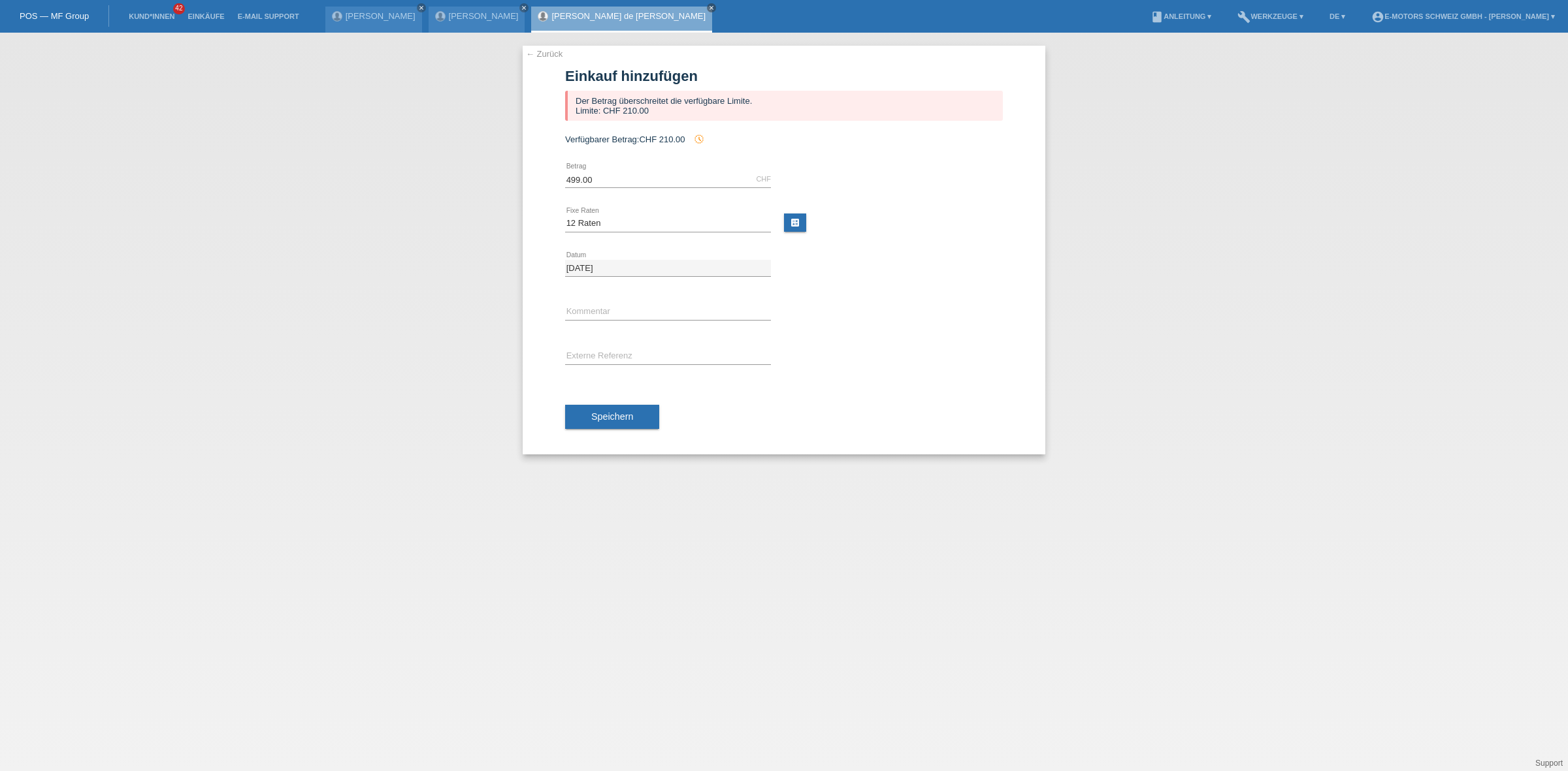
click at [554, 52] on link "← Zurück" at bounding box center [544, 54] width 37 height 10
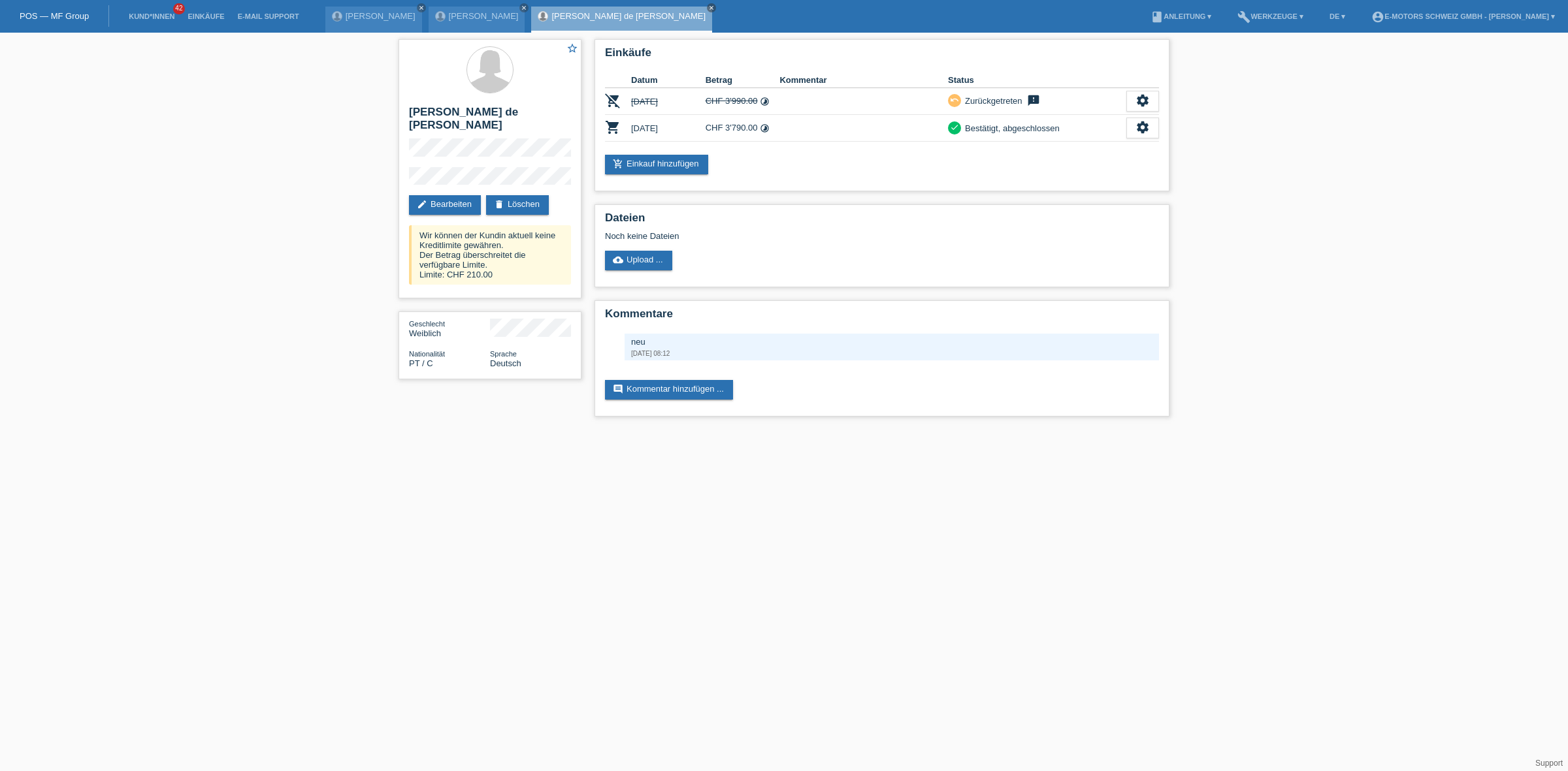
click at [198, 10] on li "Einkäufe" at bounding box center [206, 17] width 50 height 34
click at [206, 18] on link "Einkäufe" at bounding box center [206, 17] width 50 height 8
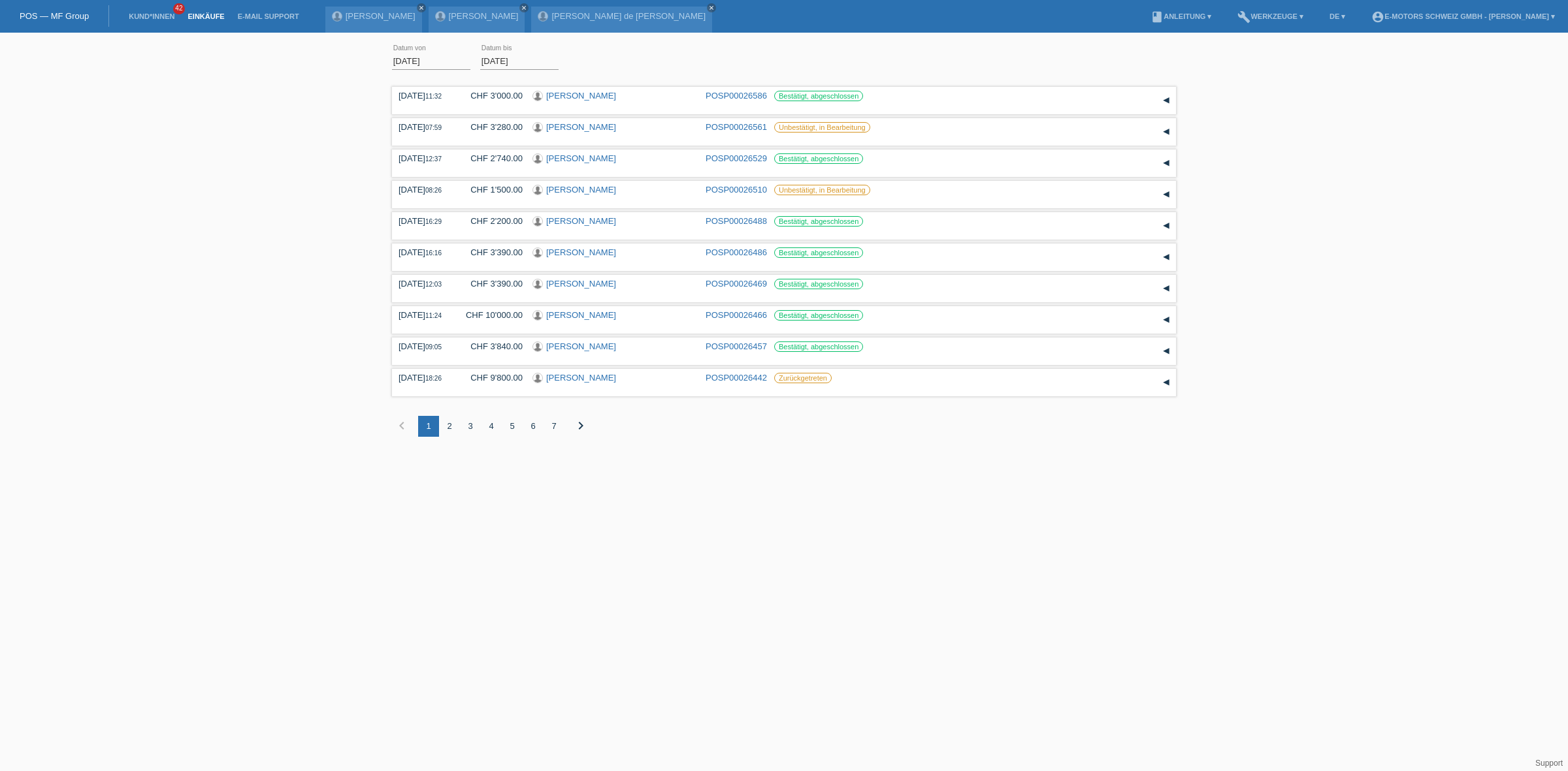
click at [492, 429] on div "4" at bounding box center [491, 426] width 21 height 21
click at [571, 98] on link "[PERSON_NAME]" at bounding box center [581, 95] width 70 height 10
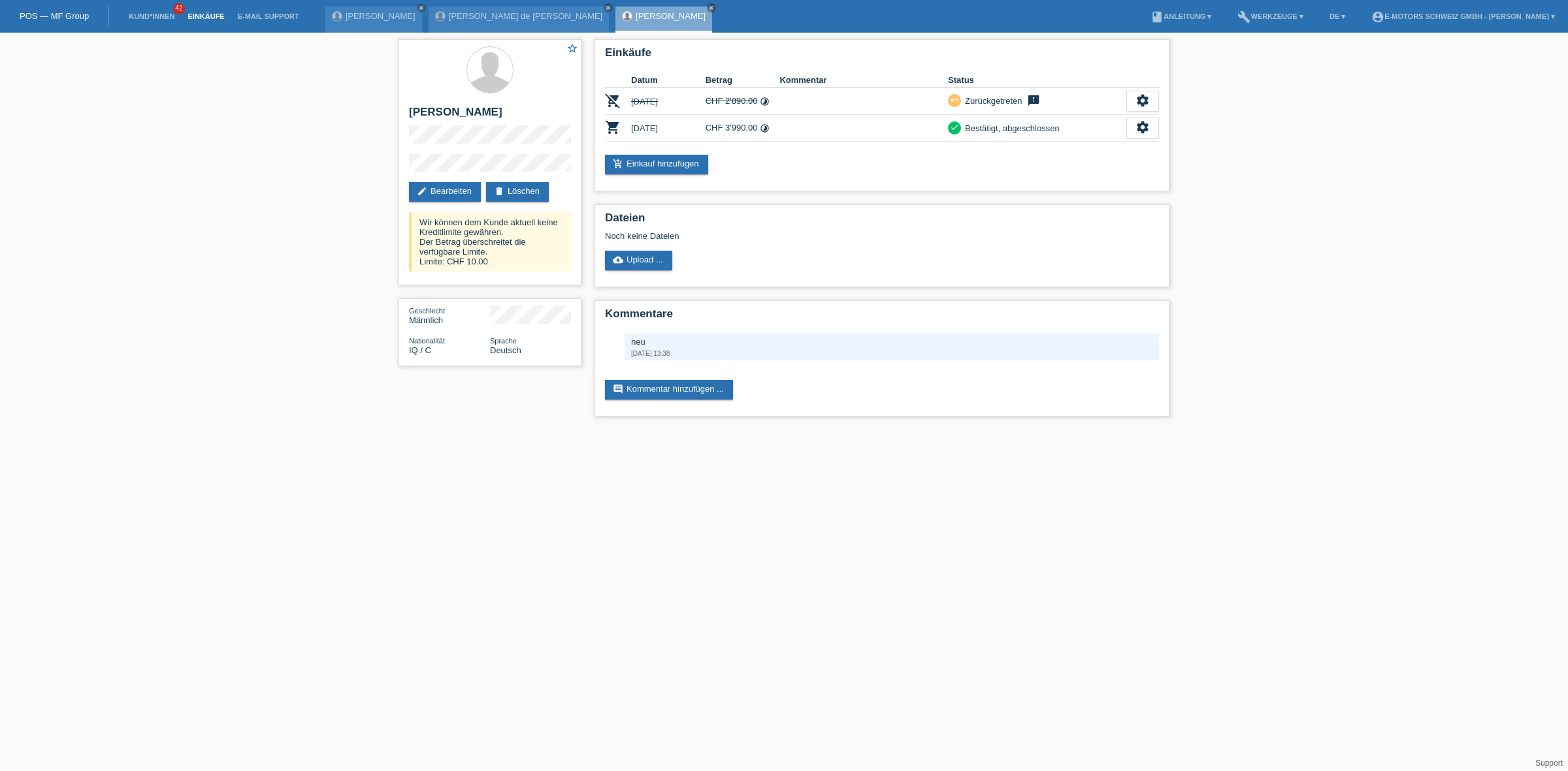
click at [204, 15] on link "Einkäufe" at bounding box center [206, 17] width 50 height 8
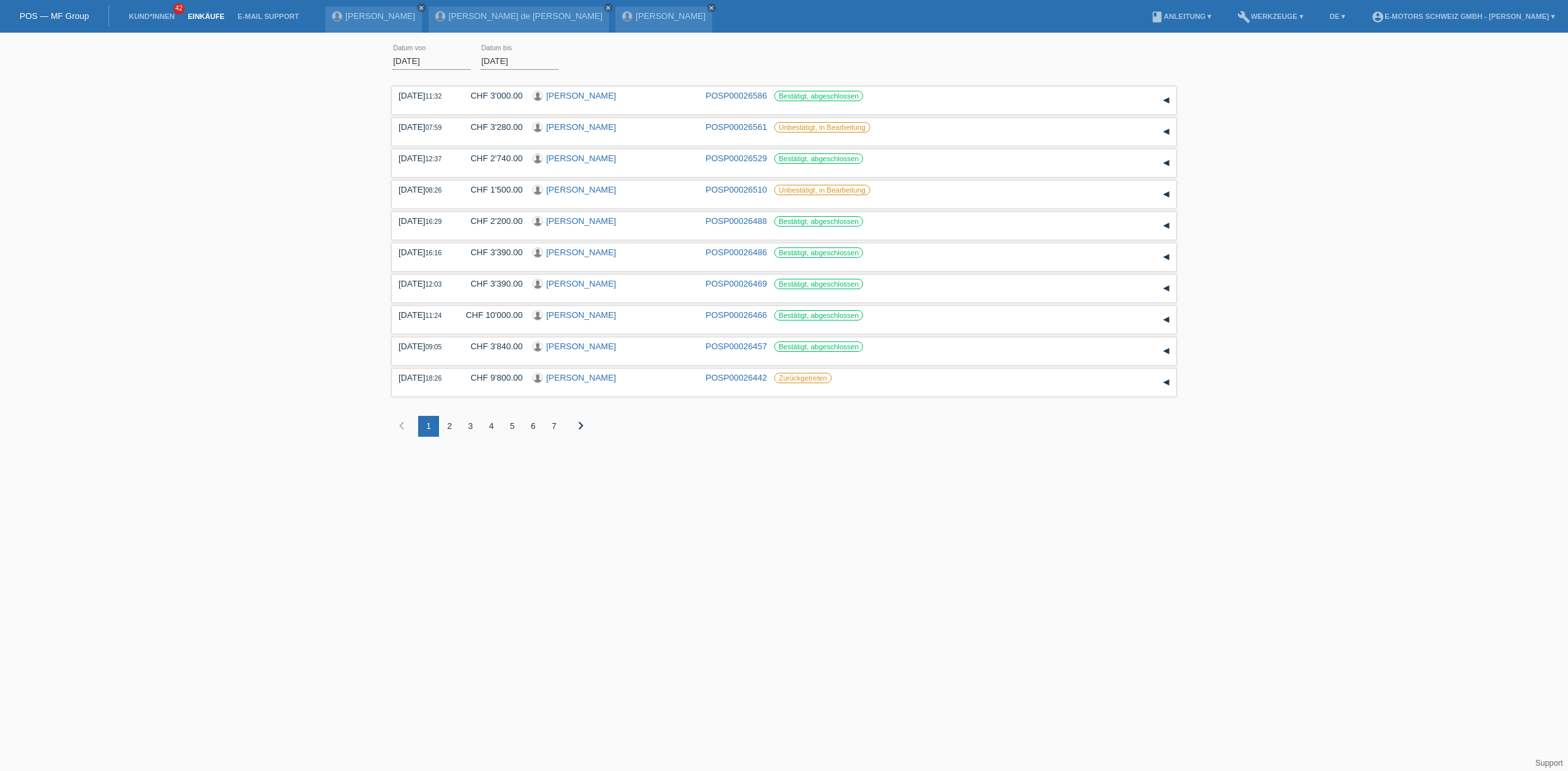
click at [465, 426] on div "3" at bounding box center [470, 426] width 21 height 21
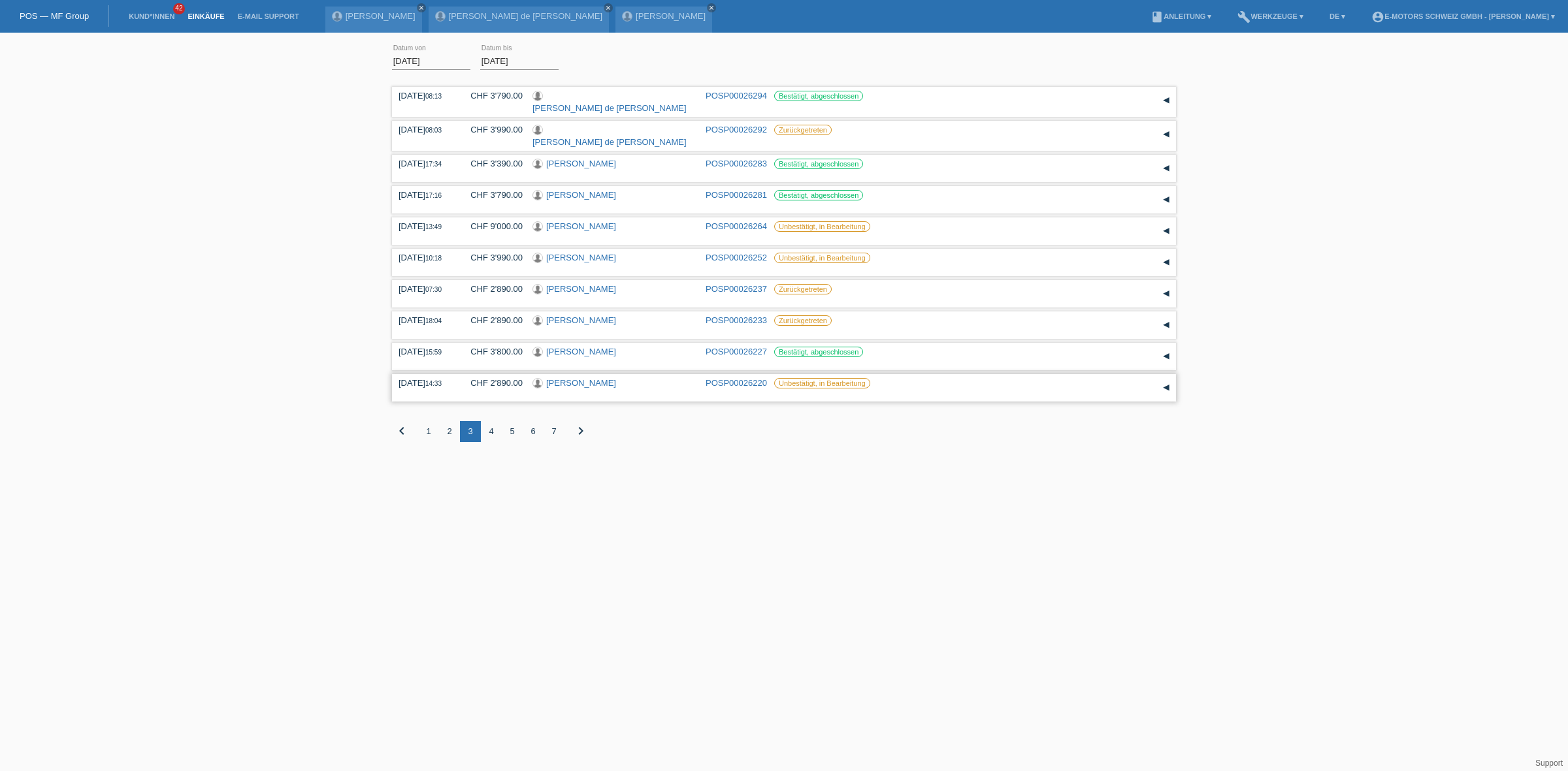
click at [546, 379] on link "Safwat Eskandar" at bounding box center [581, 383] width 70 height 10
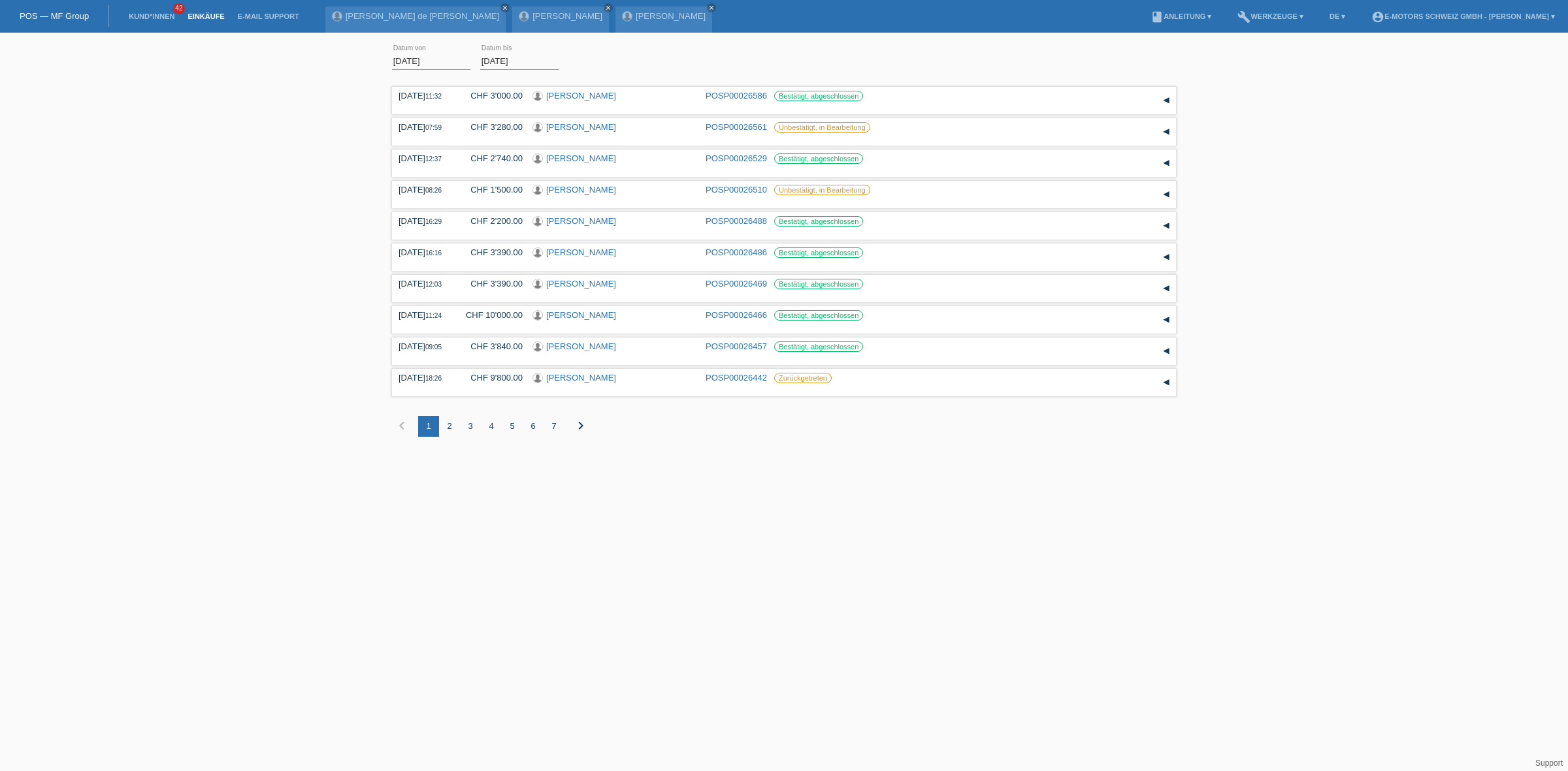
click at [514, 425] on div "5" at bounding box center [512, 426] width 21 height 21
click at [531, 425] on div "6" at bounding box center [533, 426] width 21 height 21
click at [554, 426] on div "7" at bounding box center [554, 426] width 21 height 21
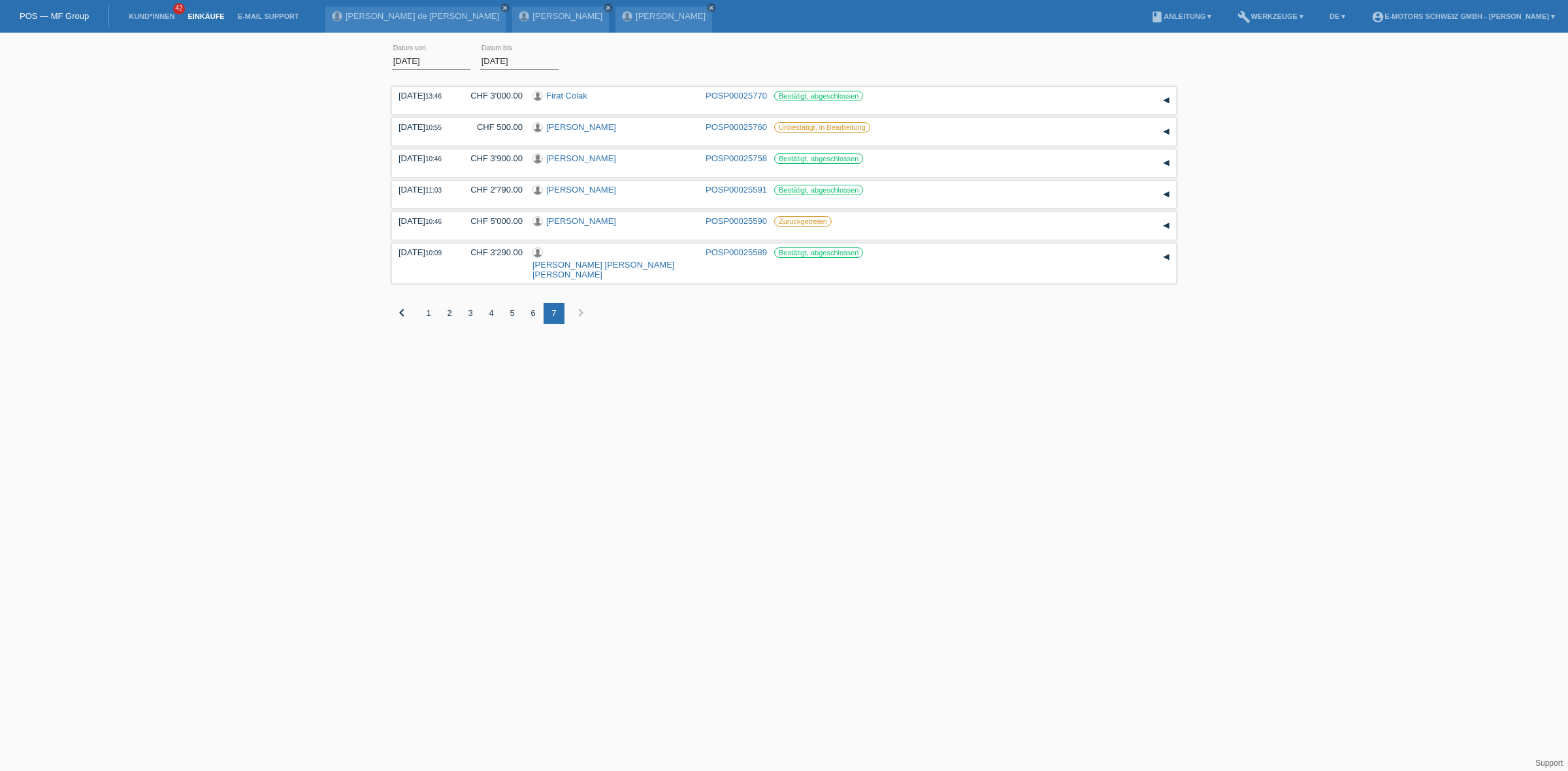
click at [530, 304] on div "6" at bounding box center [533, 314] width 21 height 21
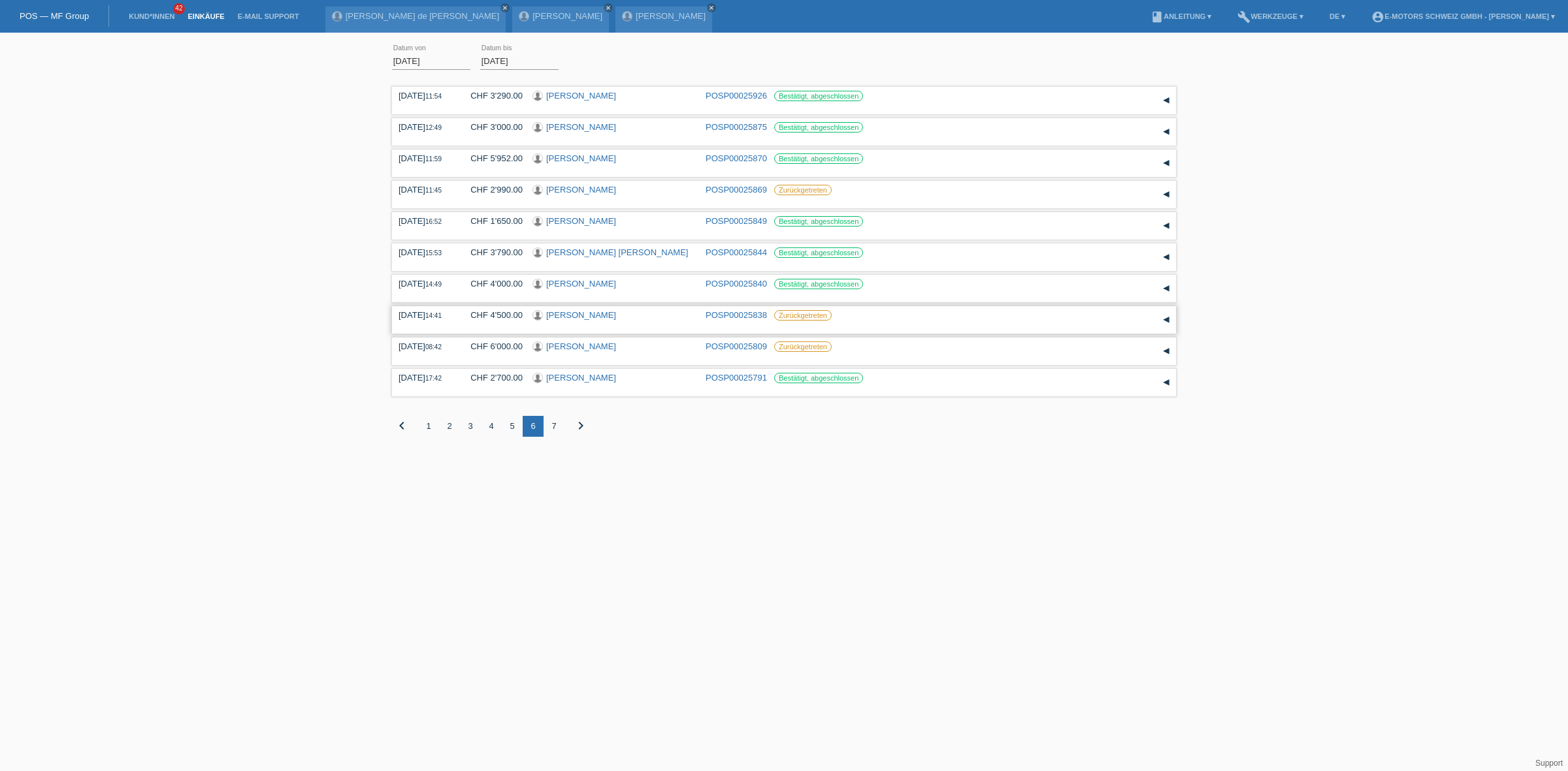
drag, startPoint x: 516, startPoint y: 314, endPoint x: 606, endPoint y: 322, distance: 90.4
click at [606, 322] on div "07.08.2025 14:41 CHF 4'500.00 Rene Brunner POSP00025838 Zurückgetreten" at bounding box center [783, 320] width 770 height 19
click at [624, 317] on div "Rene Brunner" at bounding box center [614, 317] width 163 height 13
click at [624, 318] on div "Rene Brunner" at bounding box center [614, 317] width 163 height 13
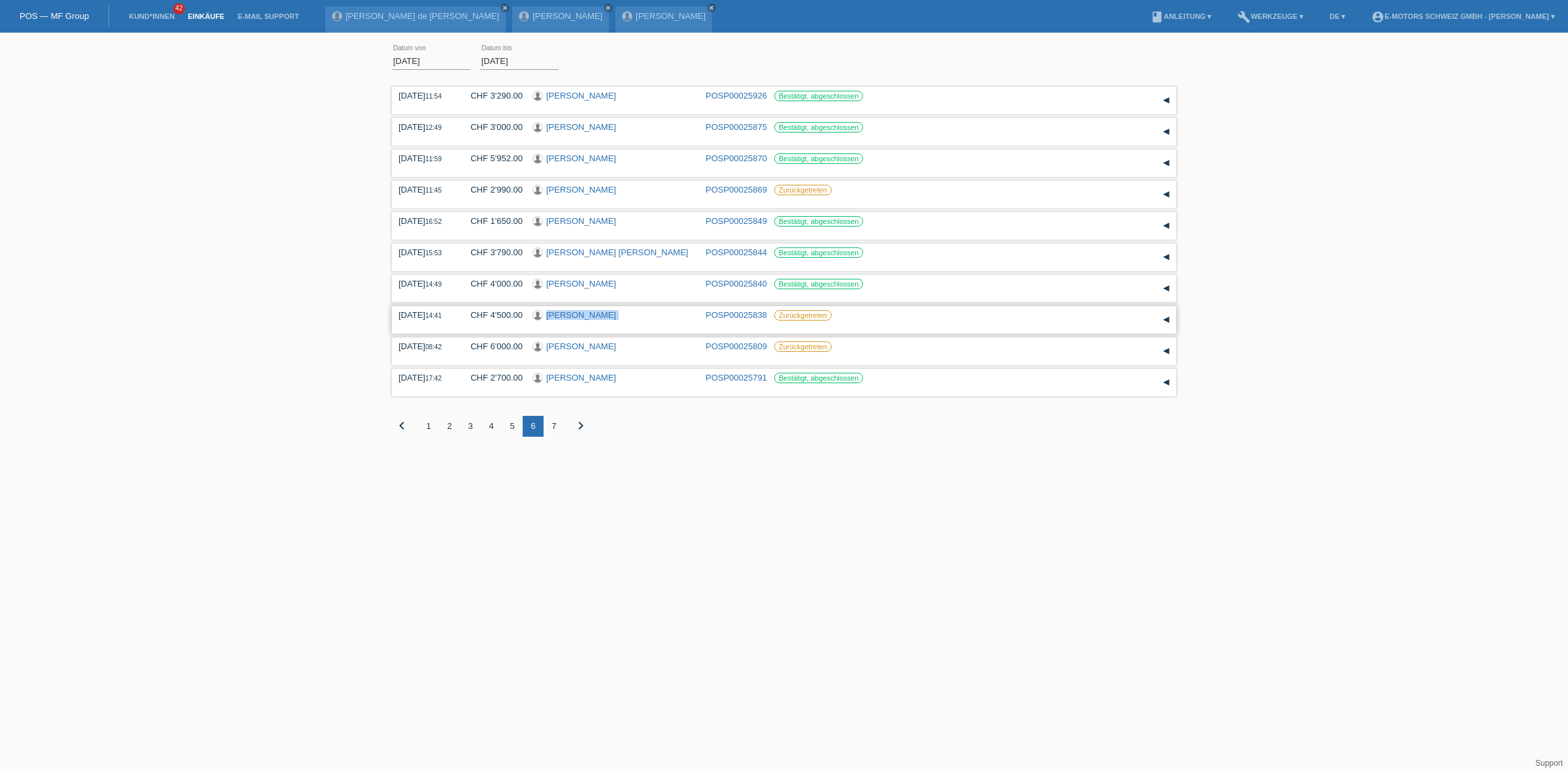
click at [624, 318] on div "Rene Brunner" at bounding box center [614, 317] width 163 height 13
click at [350, 354] on div "01.08.2025 error Datum von 25.08.2025 error Datum bis Übernehmen 11:54 Datum" at bounding box center [784, 248] width 1568 height 417
drag, startPoint x: 418, startPoint y: 268, endPoint x: 386, endPoint y: 237, distance: 44.6
click at [386, 237] on div "01.08.2025 error Datum von 25.08.2025 error Datum bis Übernehmen 11:54 Datum" at bounding box center [784, 248] width 1568 height 417
click at [317, 248] on div "01.08.2025 error Datum von 25.08.2025 error Datum bis Übernehmen 11:54 Datum" at bounding box center [784, 248] width 1568 height 417
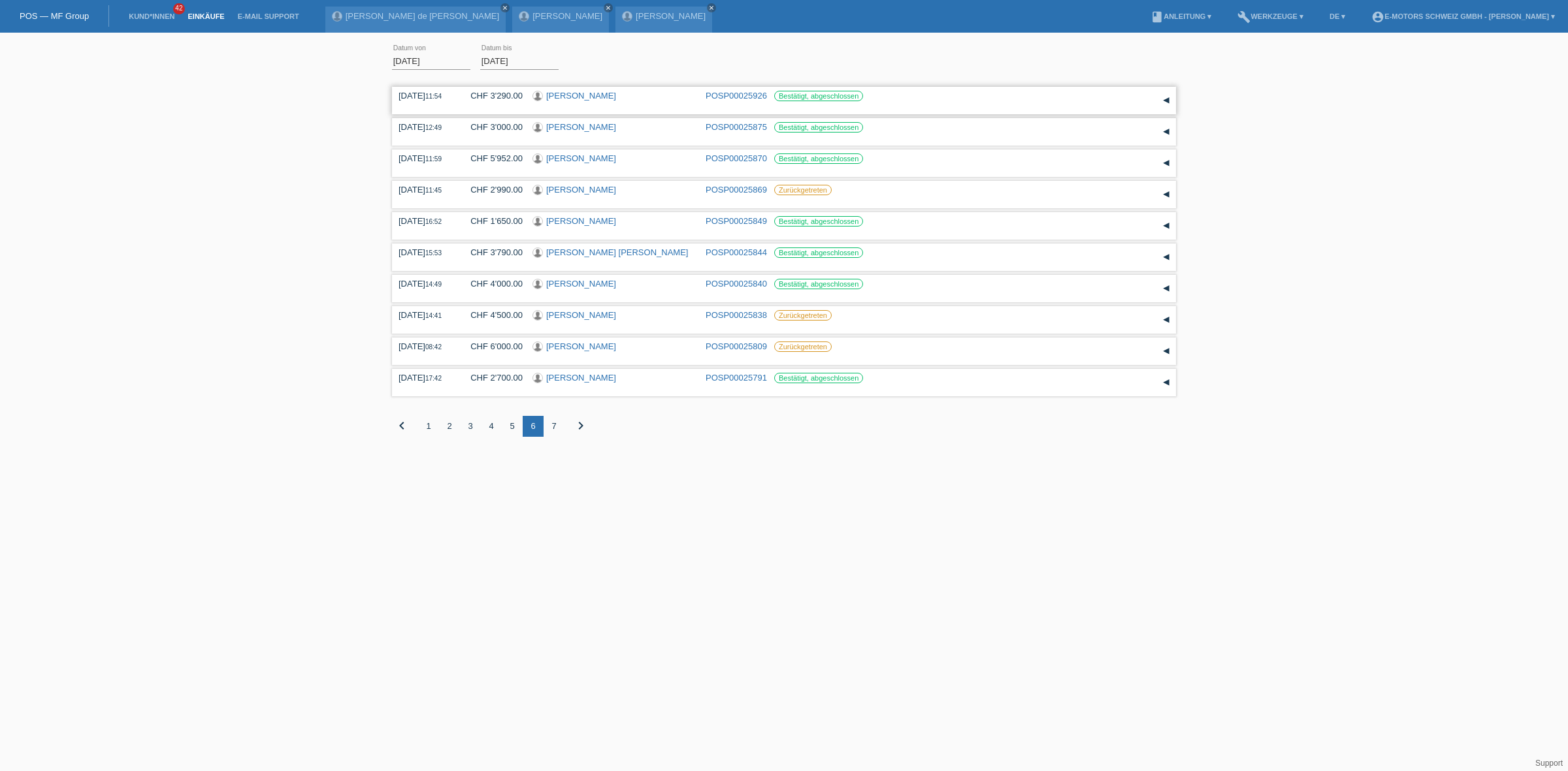
drag, startPoint x: 400, startPoint y: 96, endPoint x: 450, endPoint y: 109, distance: 51.7
click at [450, 109] on div "09.08.2025 11:54 CHF 3'290.00 Seid yousef Mohammedbrhan POSP00025926 Bestätigt,…" at bounding box center [783, 100] width 770 height 19
click at [615, 77] on div "01.08.2025 error Datum von 25.08.2025 error Datum bis Übernehmen" at bounding box center [784, 62] width 784 height 45
click at [198, 14] on link "Einkäufe" at bounding box center [206, 17] width 50 height 8
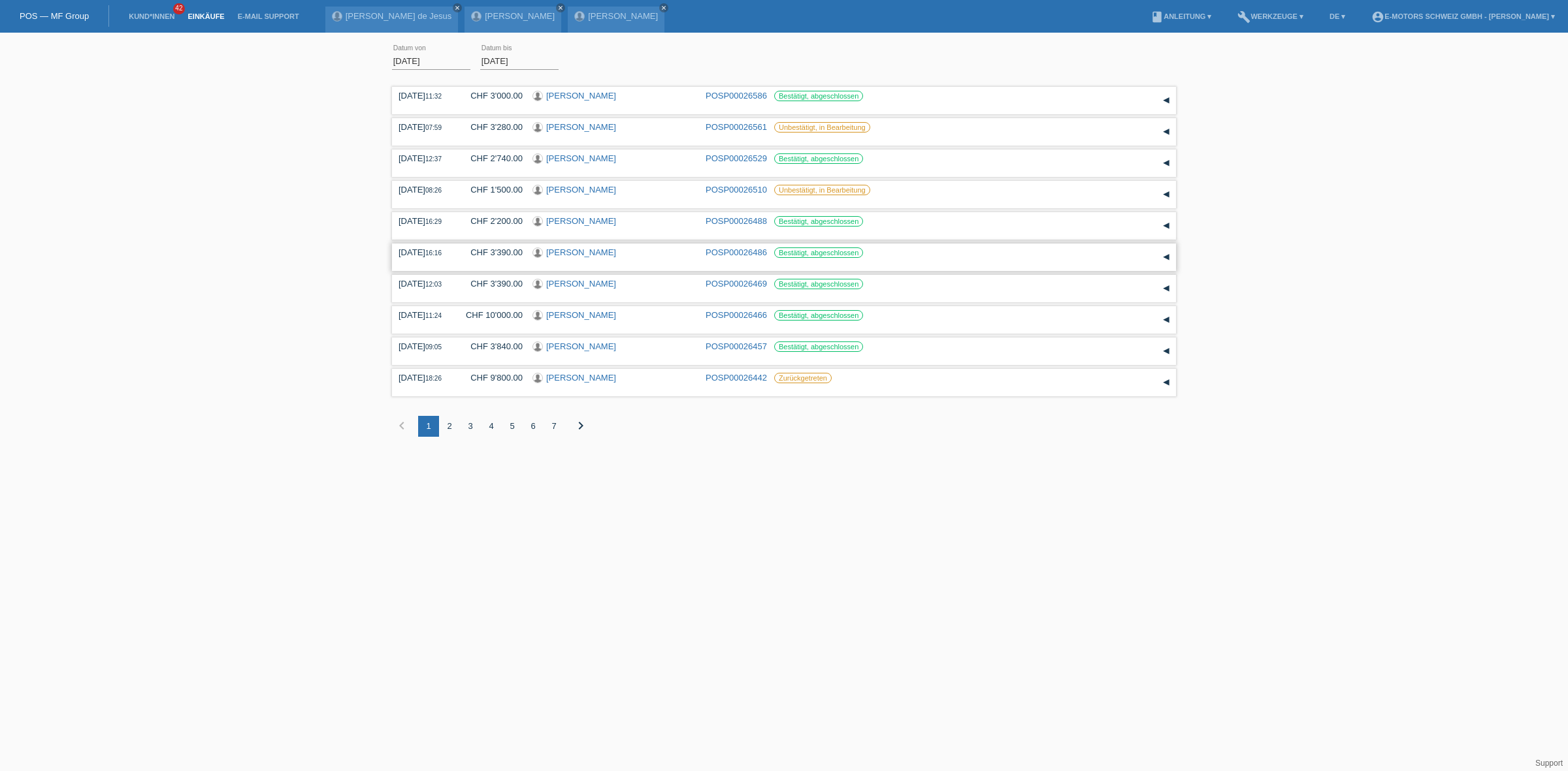
click at [646, 249] on div "Leon Laeveren" at bounding box center [614, 254] width 163 height 13
click at [632, 253] on div "Leon Laeveren" at bounding box center [614, 254] width 163 height 13
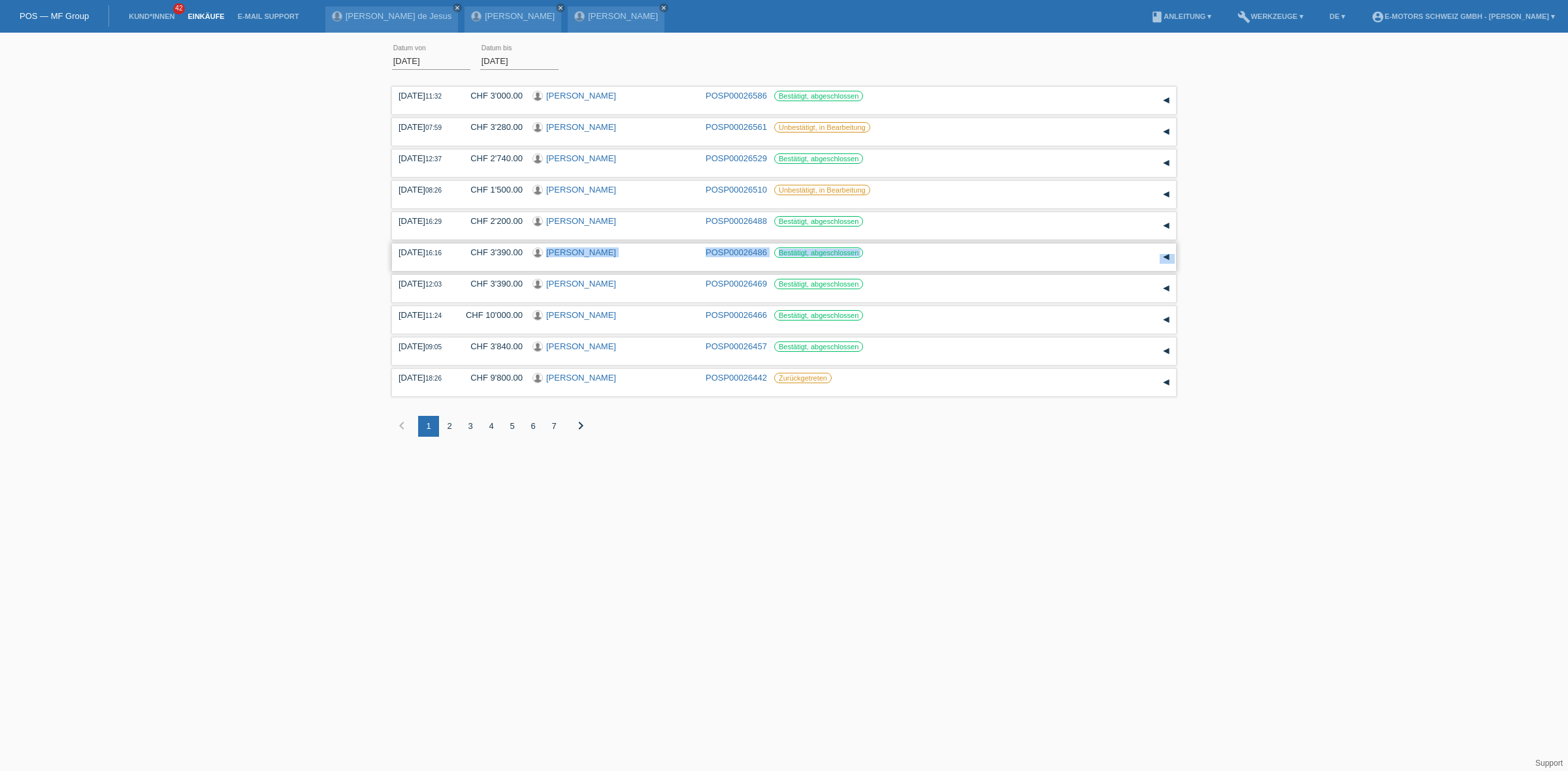
drag, startPoint x: 632, startPoint y: 253, endPoint x: 666, endPoint y: 271, distance: 38.5
click at [667, 271] on div "22.08.2025 16:16 CHF 3'390.00 Leon Laeveren POSP00026486 Bestätigt, abgeschloss…" at bounding box center [784, 258] width 784 height 27
click at [640, 258] on div "Leon Laeveren" at bounding box center [614, 254] width 163 height 13
click at [138, 20] on li "Kund*innen 42" at bounding box center [151, 17] width 58 height 34
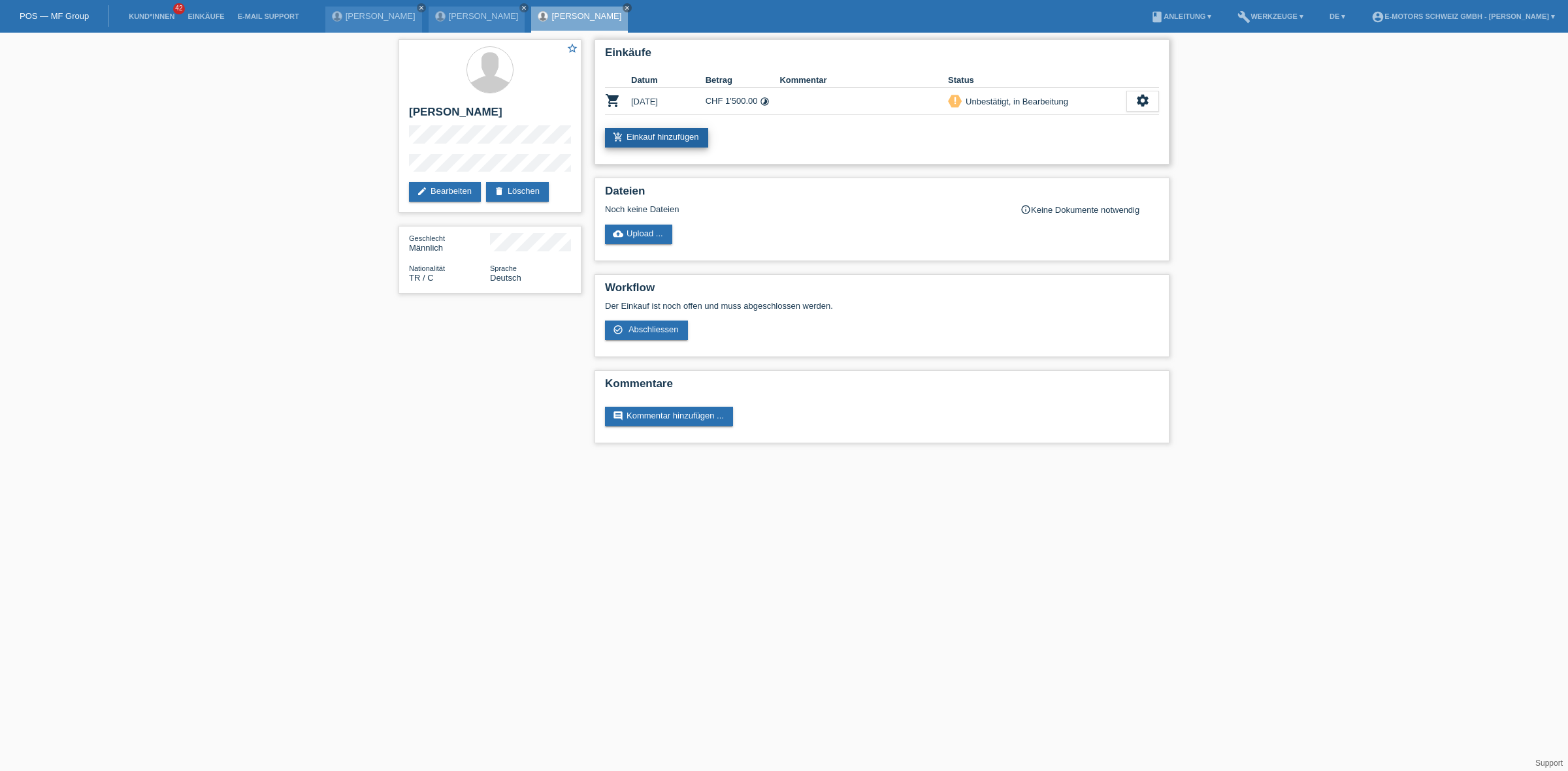
click at [689, 133] on link "add_shopping_cart Einkauf hinzufügen" at bounding box center [656, 138] width 103 height 19
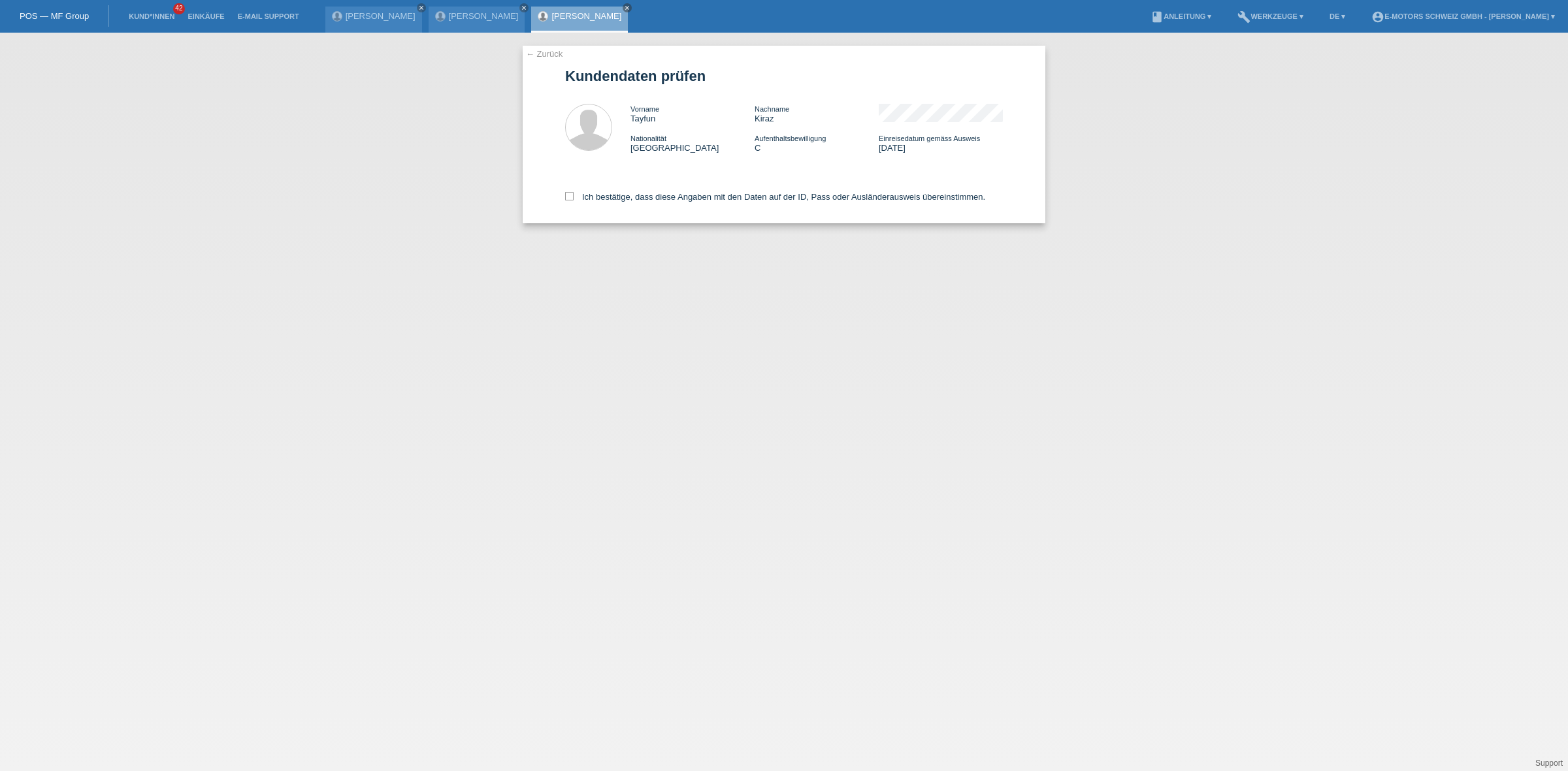
click at [652, 201] on div "Ich bestätige, dass diese Angaben mit den Daten auf der ID, Pass oder Ausländer…" at bounding box center [783, 194] width 438 height 58
click at [650, 199] on label "Ich bestätige, dass diese Angaben mit den Daten auf der ID, Pass oder Ausländer…" at bounding box center [774, 197] width 420 height 10
click at [574, 199] on input "Ich bestätige, dass diese Angaben mit den Daten auf der ID, Pass oder Ausländer…" at bounding box center [569, 196] width 9 height 9
checkbox input "true"
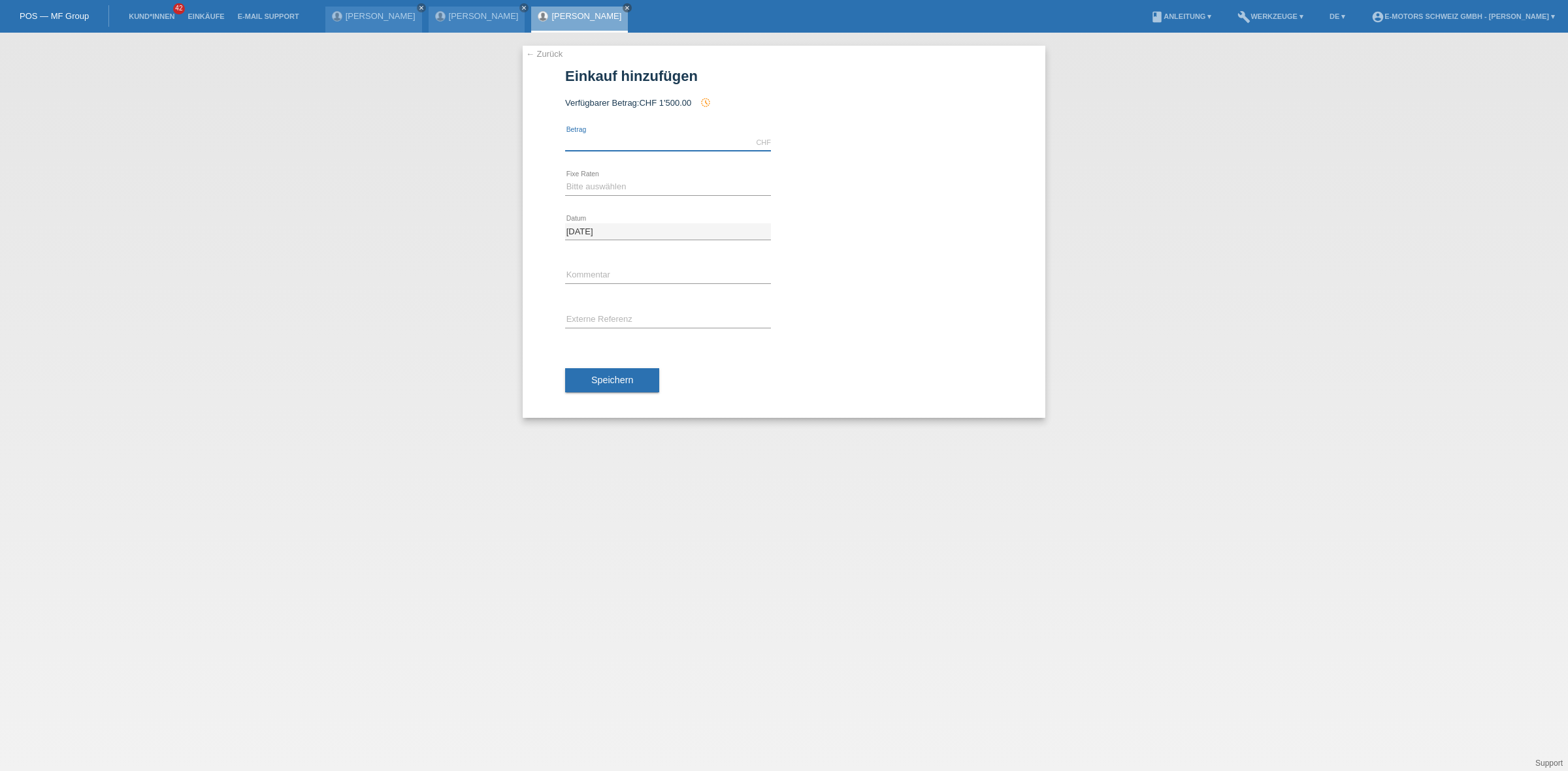
click at [634, 141] on input "text" at bounding box center [667, 142] width 206 height 16
click at [644, 99] on span "CHF 1'500.00" at bounding box center [665, 102] width 52 height 10
drag, startPoint x: 644, startPoint y: 99, endPoint x: 693, endPoint y: 98, distance: 49.0
click at [693, 98] on div "Verfügbarer Betrag: CHF 1'500.00 history_toggle_off" at bounding box center [783, 102] width 438 height 10
click at [742, 98] on div "Verfügbarer Betrag: CHF 1'500.00 history_toggle_off" at bounding box center [783, 102] width 438 height 10
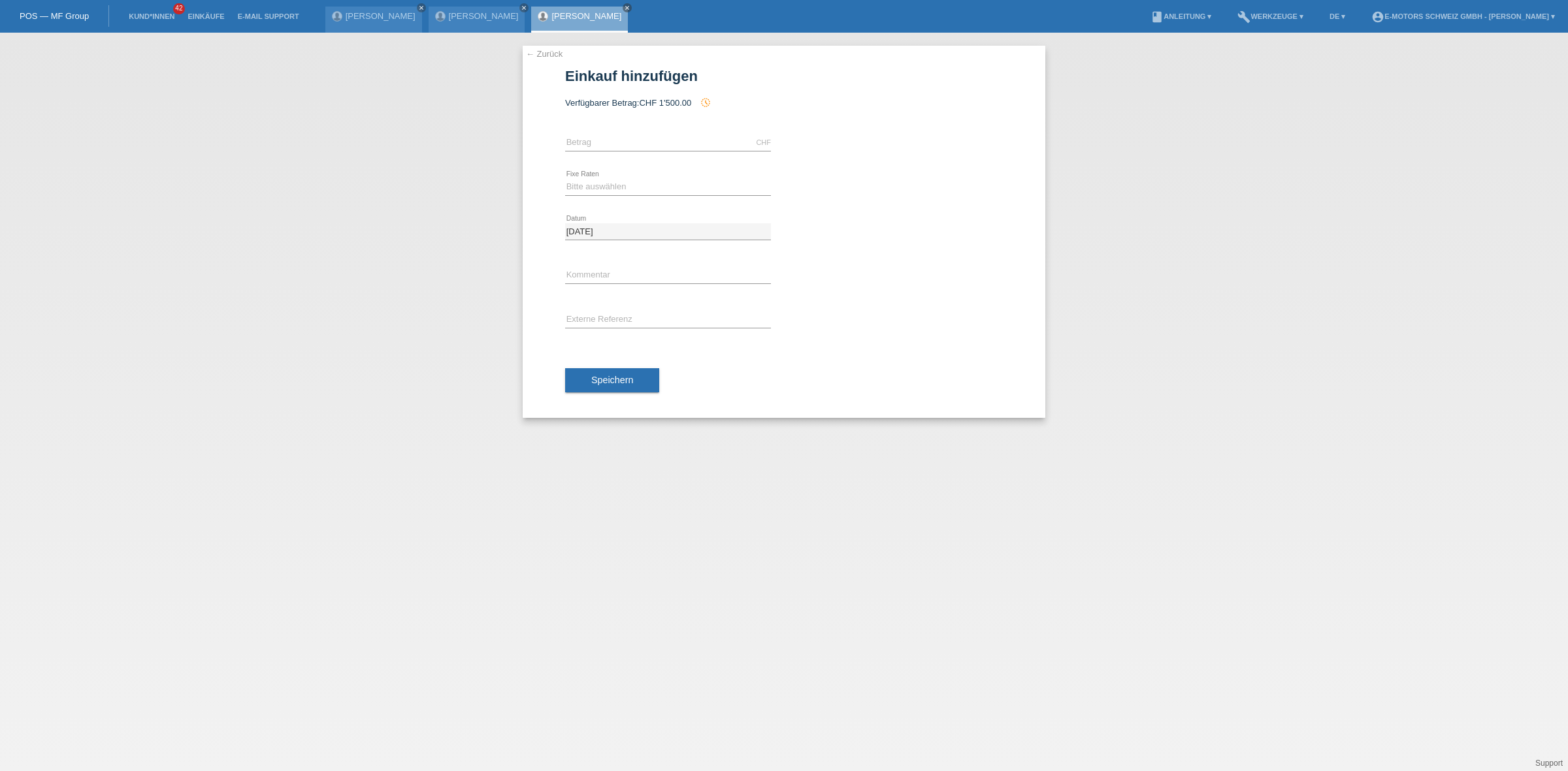
drag, startPoint x: 742, startPoint y: 97, endPoint x: 642, endPoint y: 102, distance: 100.1
click at [642, 102] on div "Verfügbarer Betrag: CHF 1'500.00 history_toggle_off" at bounding box center [783, 102] width 438 height 10
click at [736, 106] on div "Verfügbarer Betrag: CHF 1'500.00 history_toggle_off" at bounding box center [783, 102] width 438 height 10
click at [694, 137] on input "text" at bounding box center [667, 142] width 206 height 16
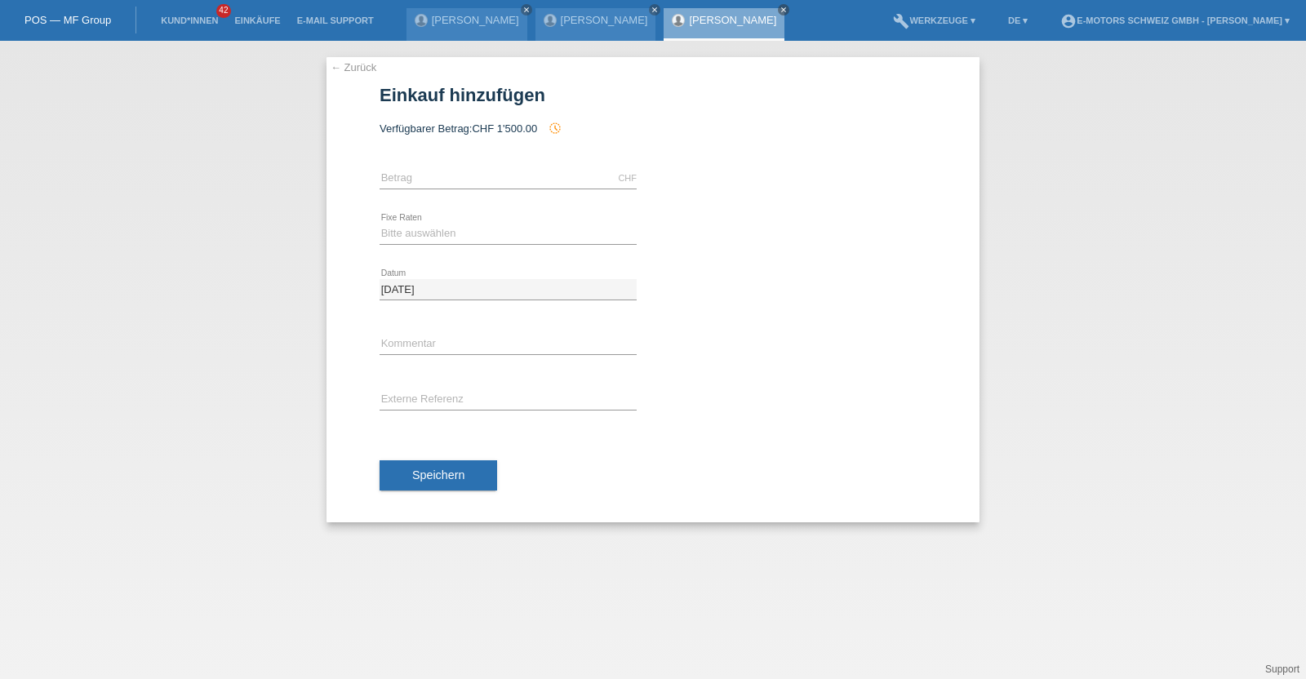
click at [355, 65] on link "← Zurück" at bounding box center [354, 67] width 46 height 12
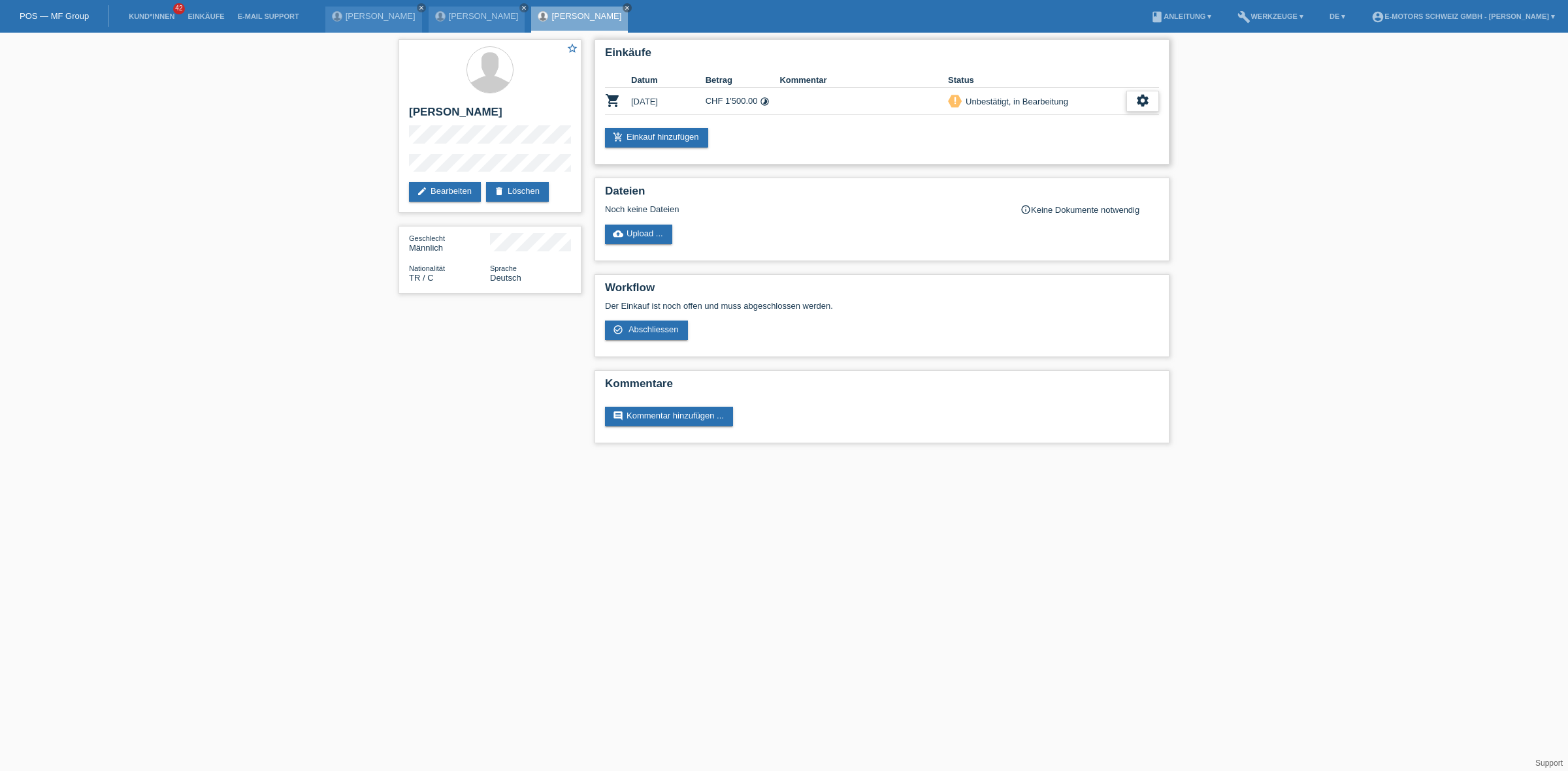
click at [1134, 98] on div "settings" at bounding box center [1142, 101] width 33 height 21
click at [1016, 116] on span "Anzeigen" at bounding box center [1030, 120] width 39 height 16
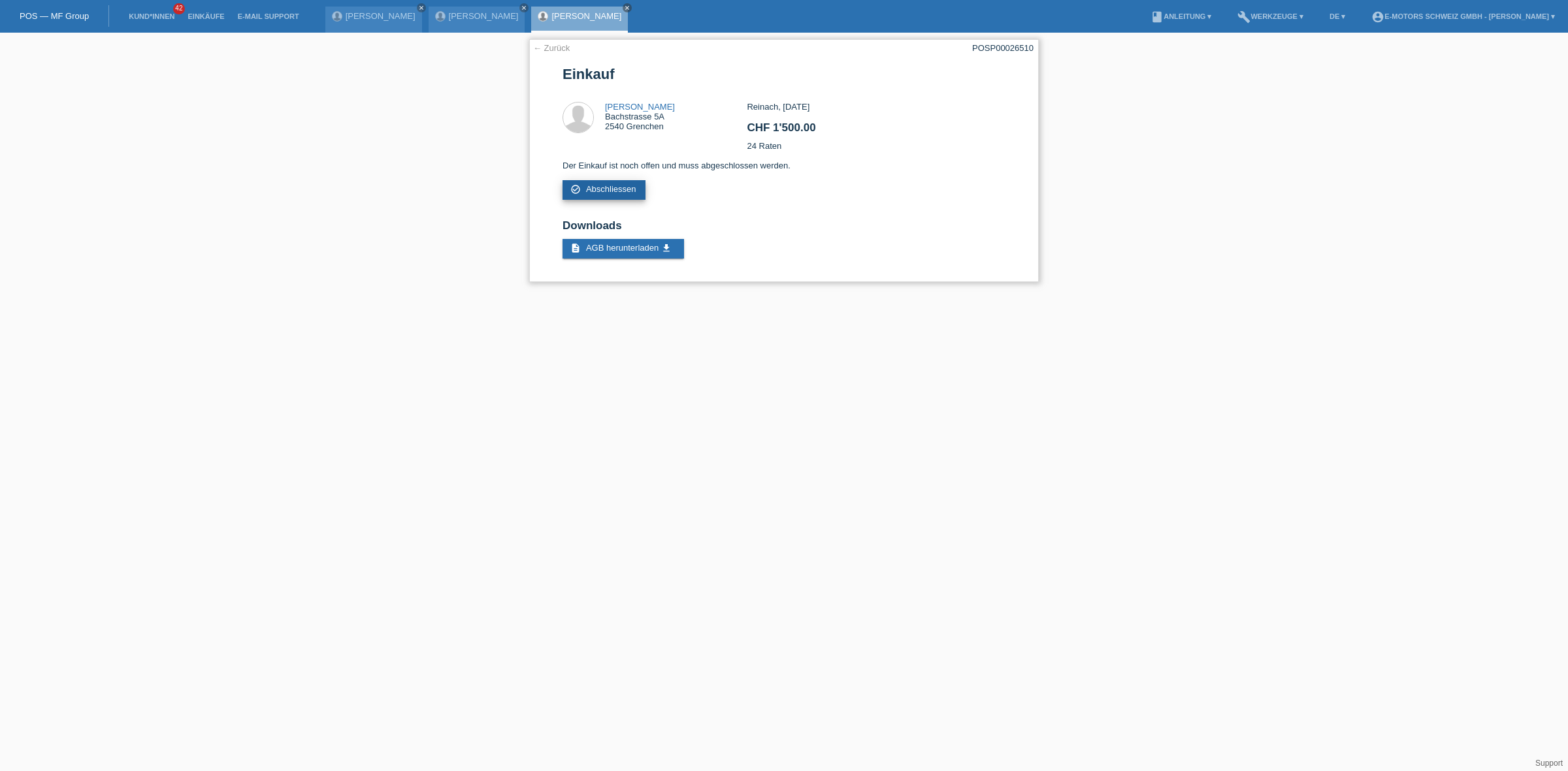
click at [592, 186] on link "check_circle_outline Abschliessen" at bounding box center [604, 190] width 83 height 19
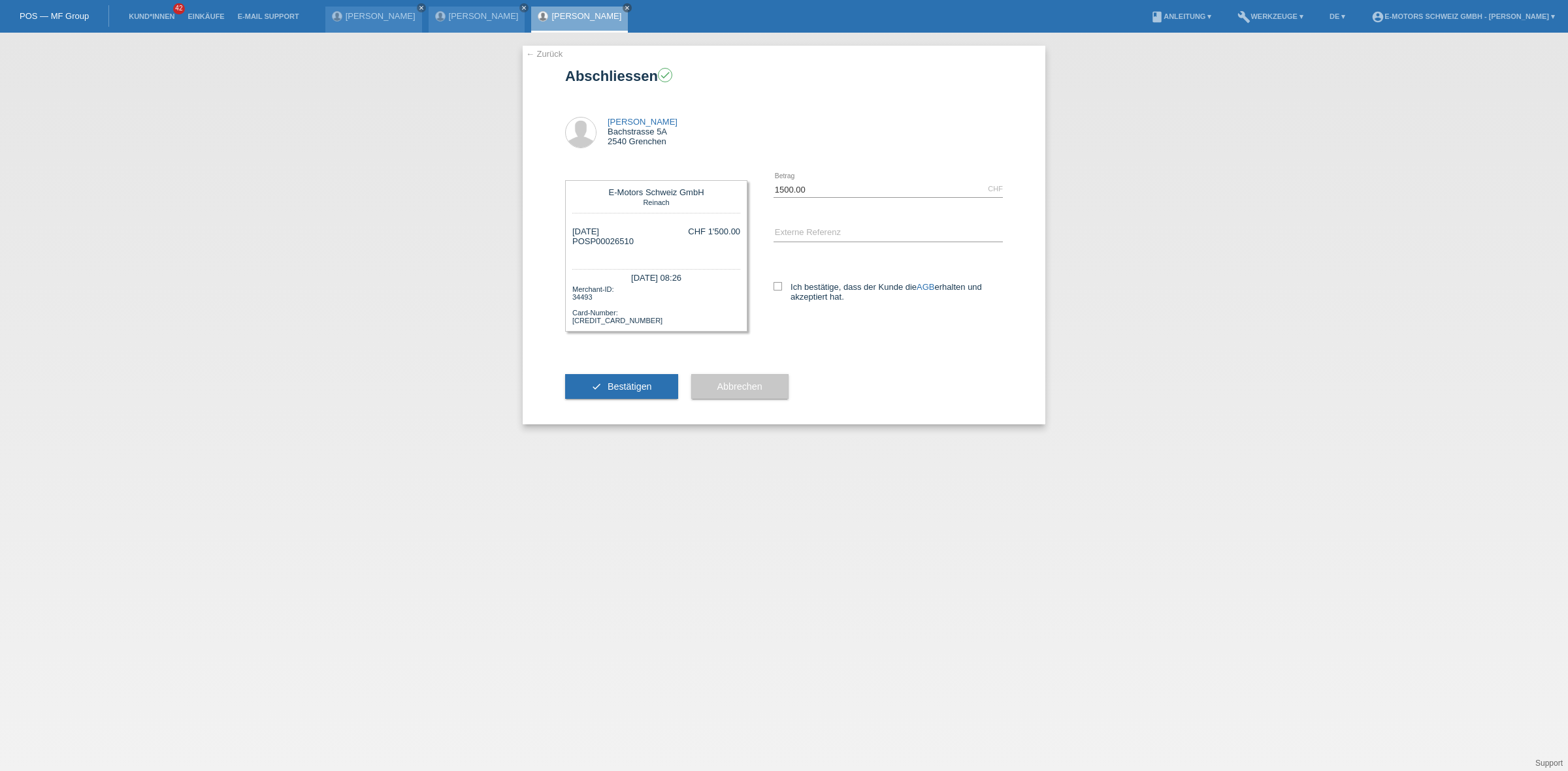
drag, startPoint x: 775, startPoint y: 292, endPoint x: 767, endPoint y: 293, distance: 8.1
click at [774, 292] on label "Ich bestätige, dass der Kunde die AGB erhalten und akzeptiert hat." at bounding box center [888, 292] width 230 height 19
click at [774, 290] on input "Ich bestätige, dass der Kunde die AGB erhalten und akzeptiert hat." at bounding box center [778, 286] width 9 height 9
checkbox input "true"
click at [634, 377] on button "check Bestätigen" at bounding box center [621, 386] width 113 height 25
